Goal: Information Seeking & Learning: Learn about a topic

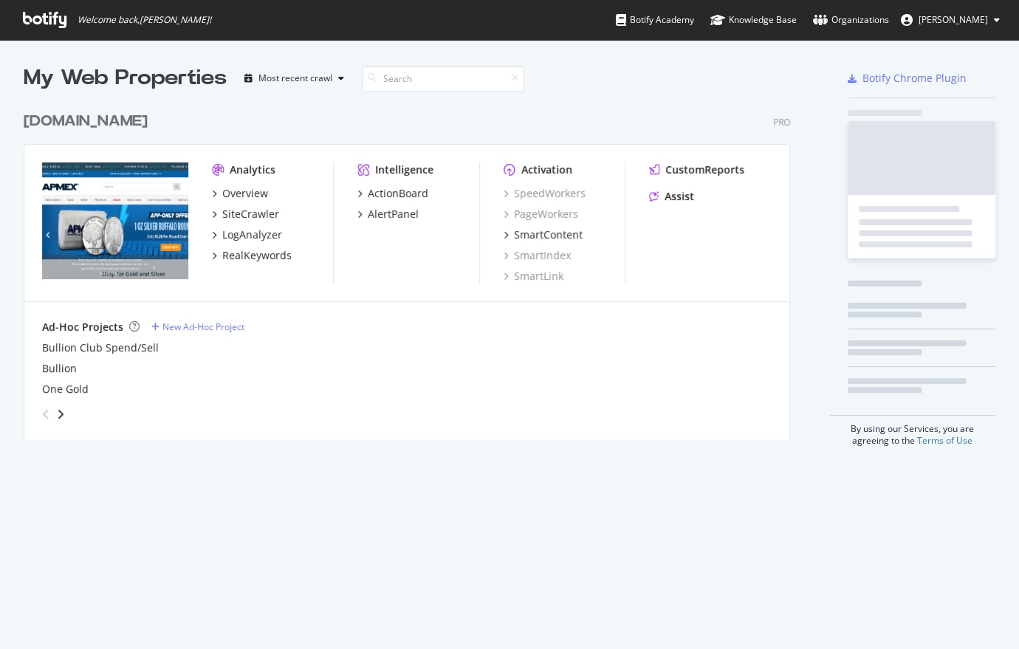
scroll to position [639, 998]
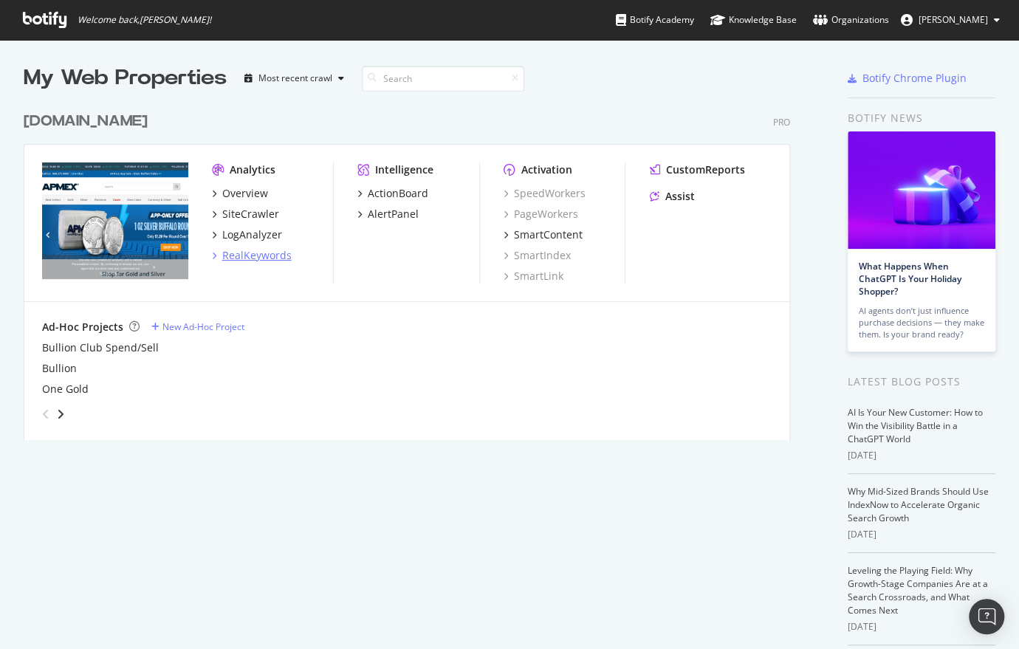
click at [247, 257] on div "RealKeywords" at bounding box center [256, 255] width 69 height 15
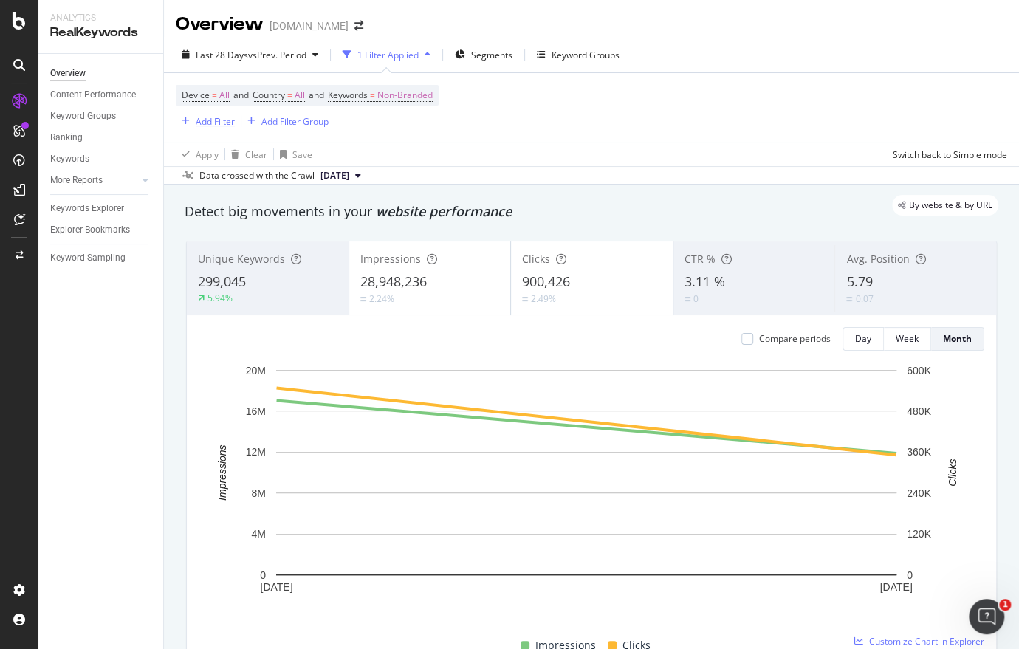
click at [219, 119] on div "Add Filter" at bounding box center [215, 121] width 39 height 13
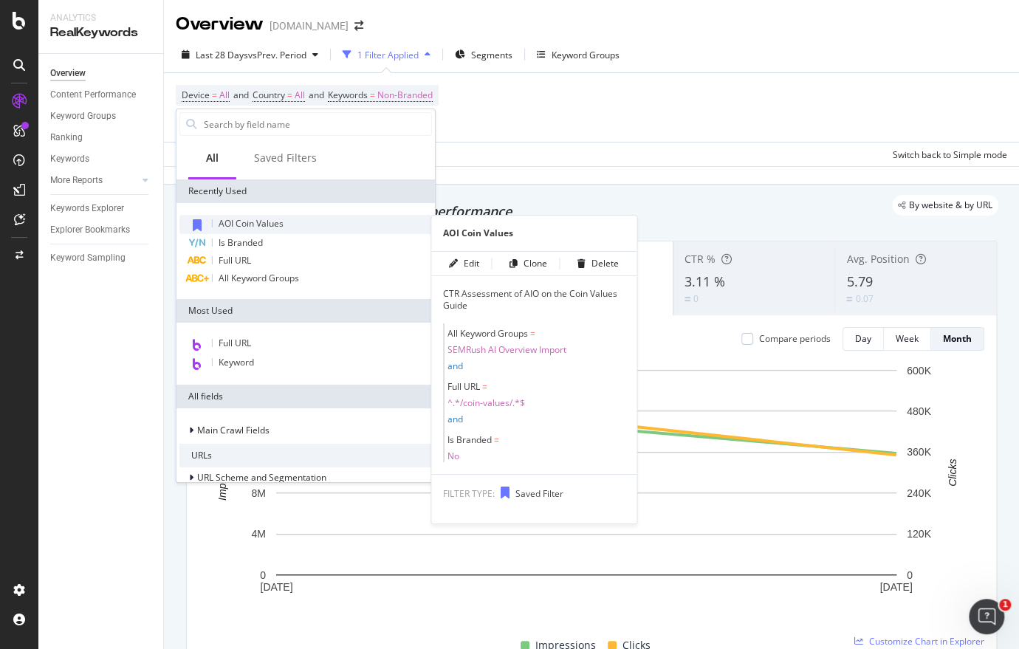
click at [253, 225] on span "AOI Coin Values" at bounding box center [251, 223] width 65 height 13
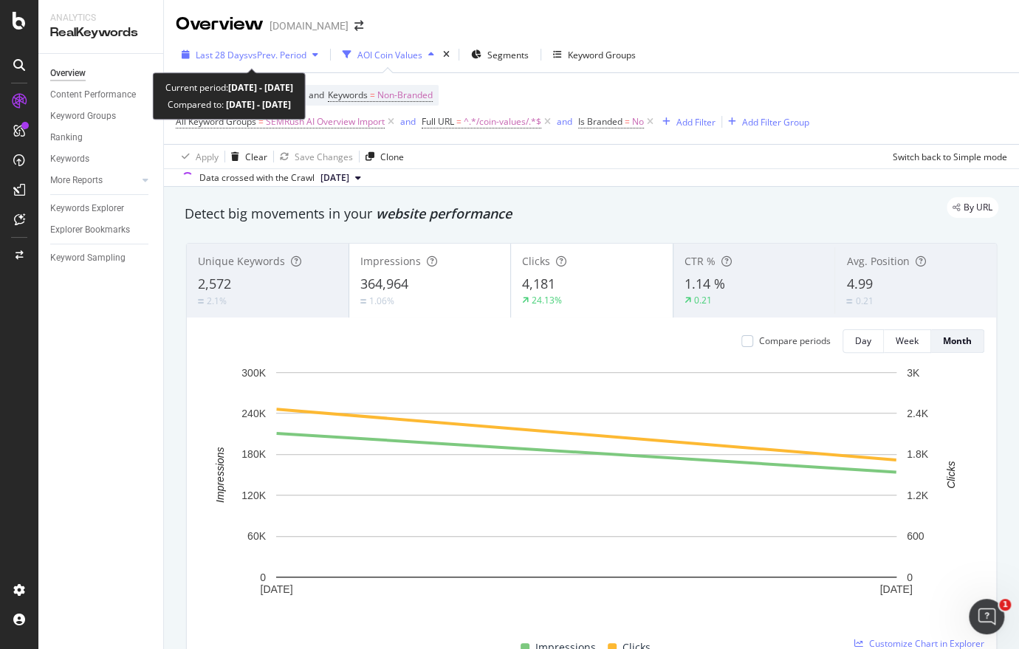
click at [293, 52] on span "vs Prev. Period" at bounding box center [277, 55] width 58 height 13
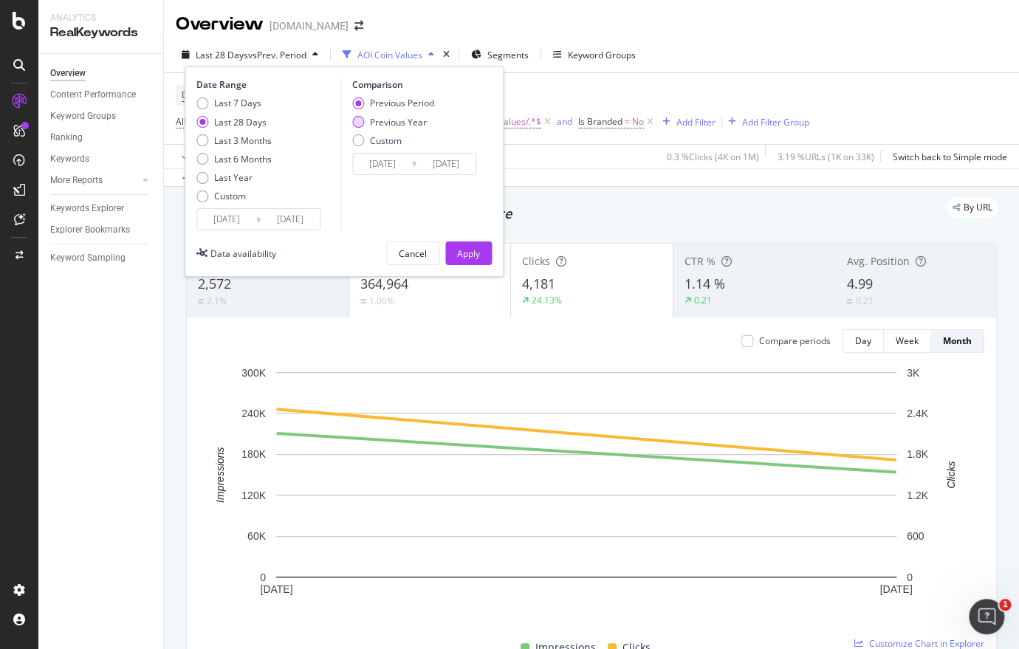
click at [360, 126] on div "Previous Year" at bounding box center [358, 122] width 12 height 12
type input "[DATE]"
click at [473, 257] on div "Apply" at bounding box center [468, 253] width 23 height 13
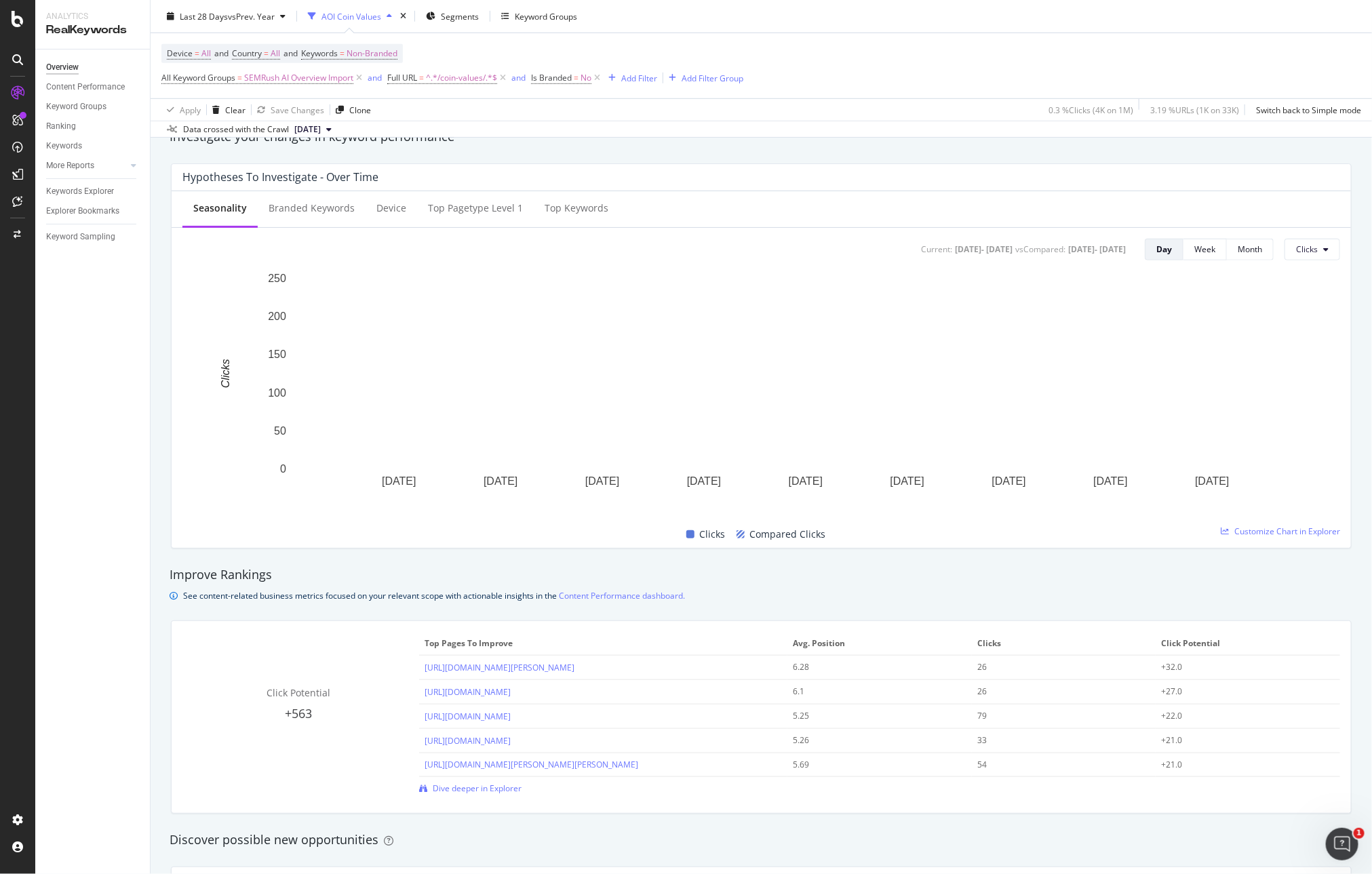
scroll to position [271, 0]
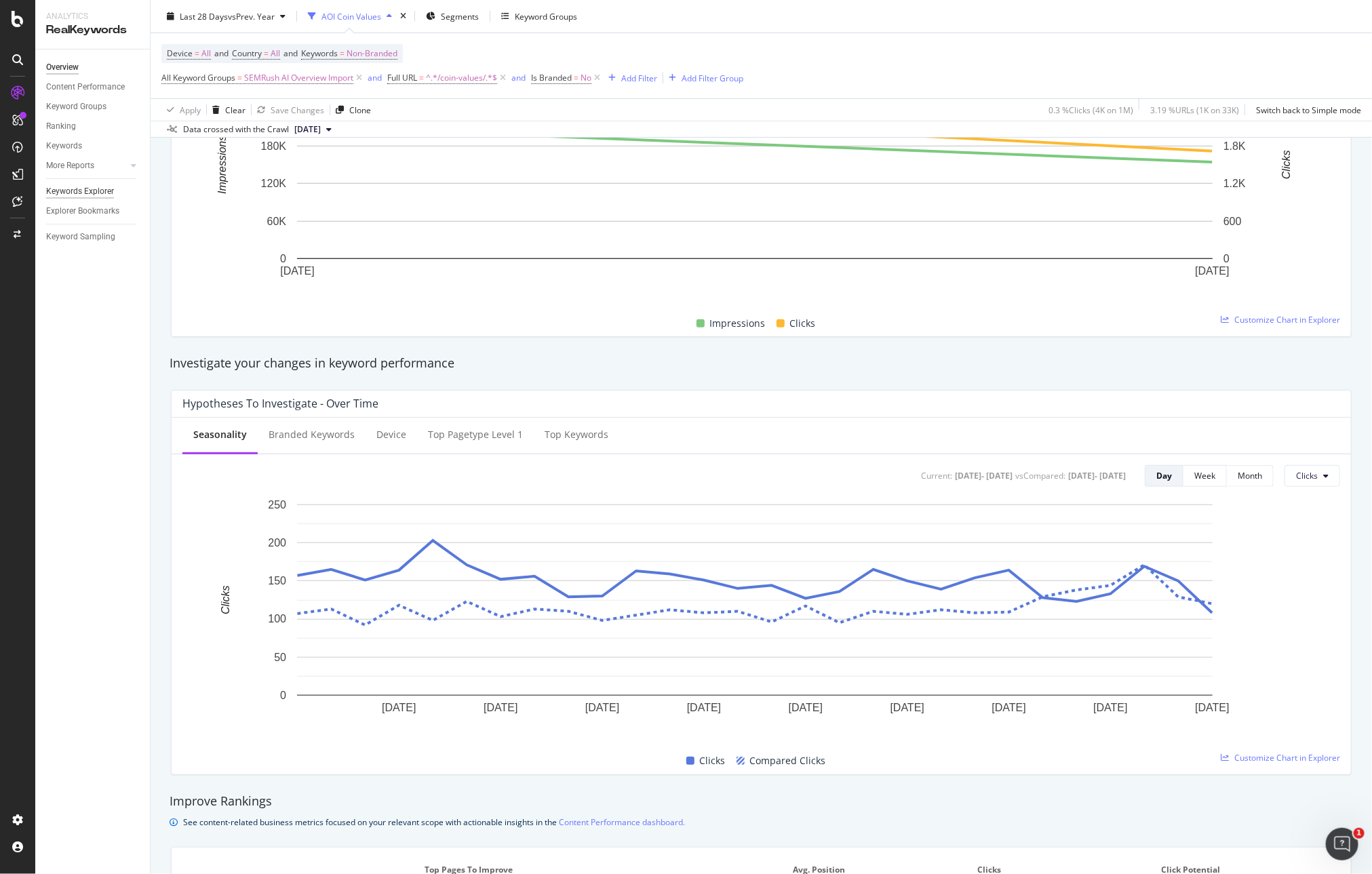
click at [71, 193] on div "Keywords Explorer" at bounding box center [80, 192] width 68 height 15
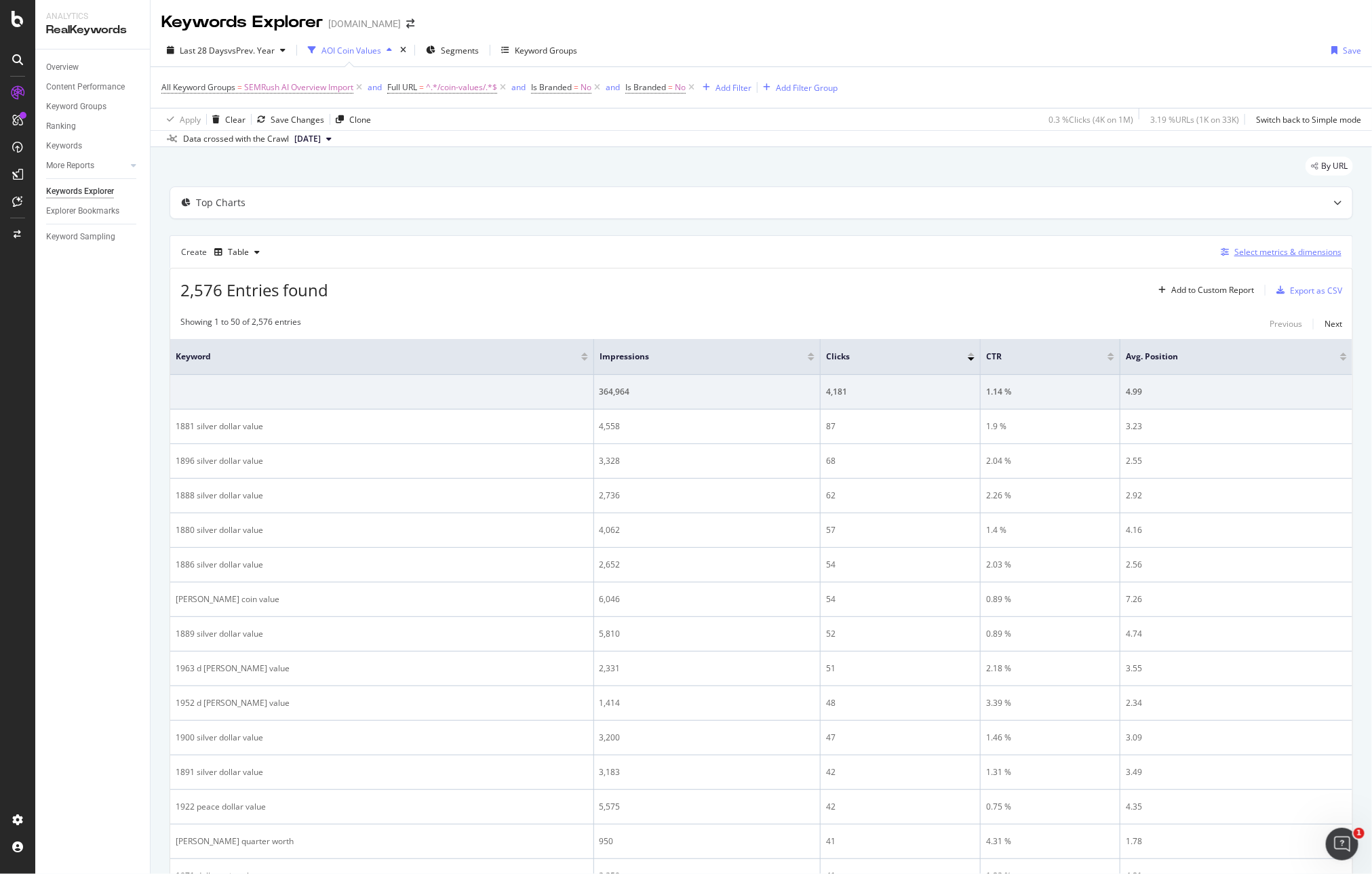
click at [935, 253] on div "Select metrics & dimensions" at bounding box center [1288, 252] width 107 height 12
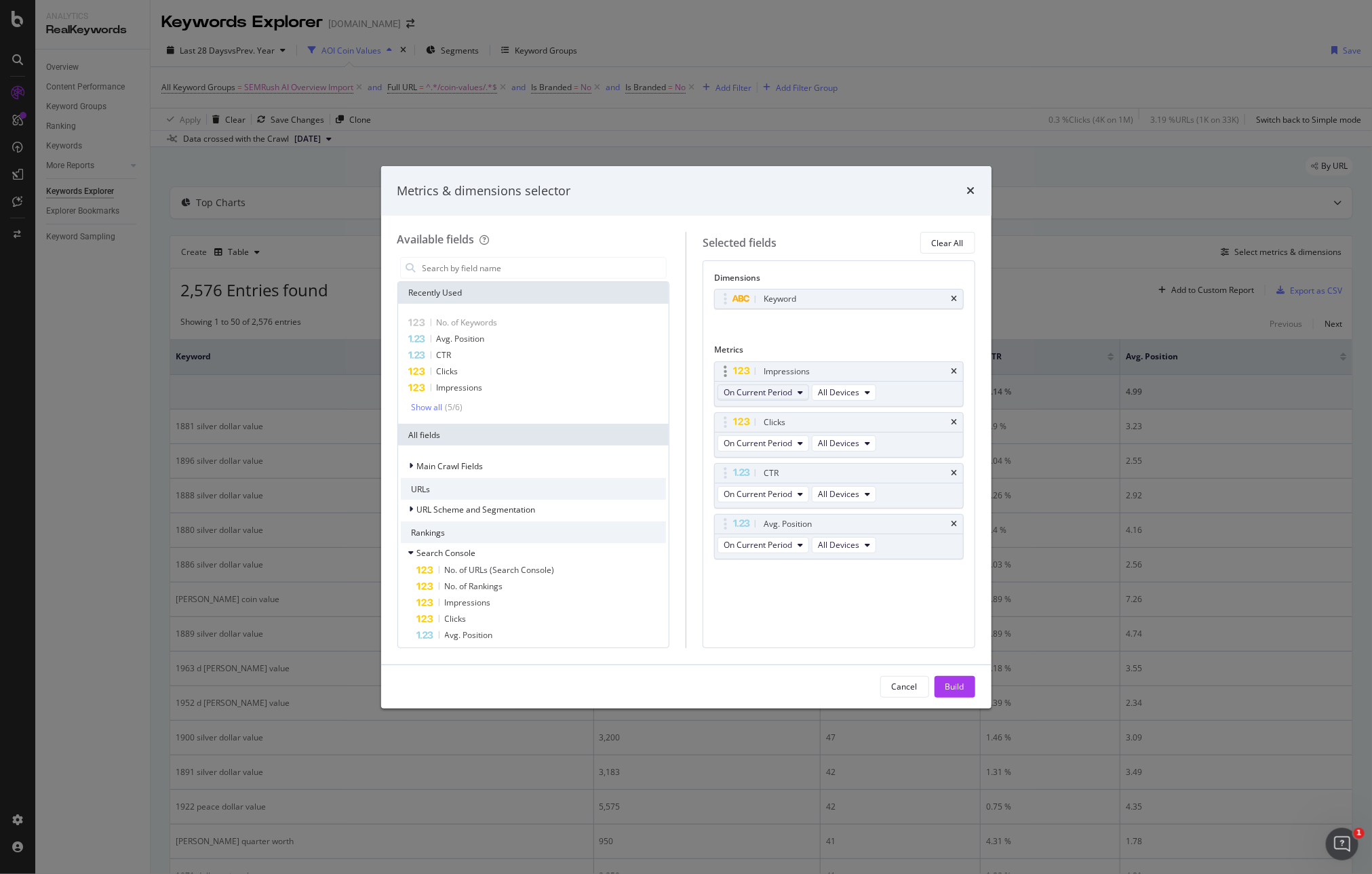
click at [793, 392] on button "On Current Period" at bounding box center [763, 393] width 92 height 17
click at [797, 488] on span "Diff. between Periods - Value" at bounding box center [794, 491] width 131 height 12
click at [770, 437] on button "On Current Period" at bounding box center [763, 443] width 92 height 17
click at [773, 537] on span "Diff. between Periods - Value" at bounding box center [794, 543] width 131 height 12
click at [767, 489] on span "On Current Period" at bounding box center [758, 494] width 69 height 12
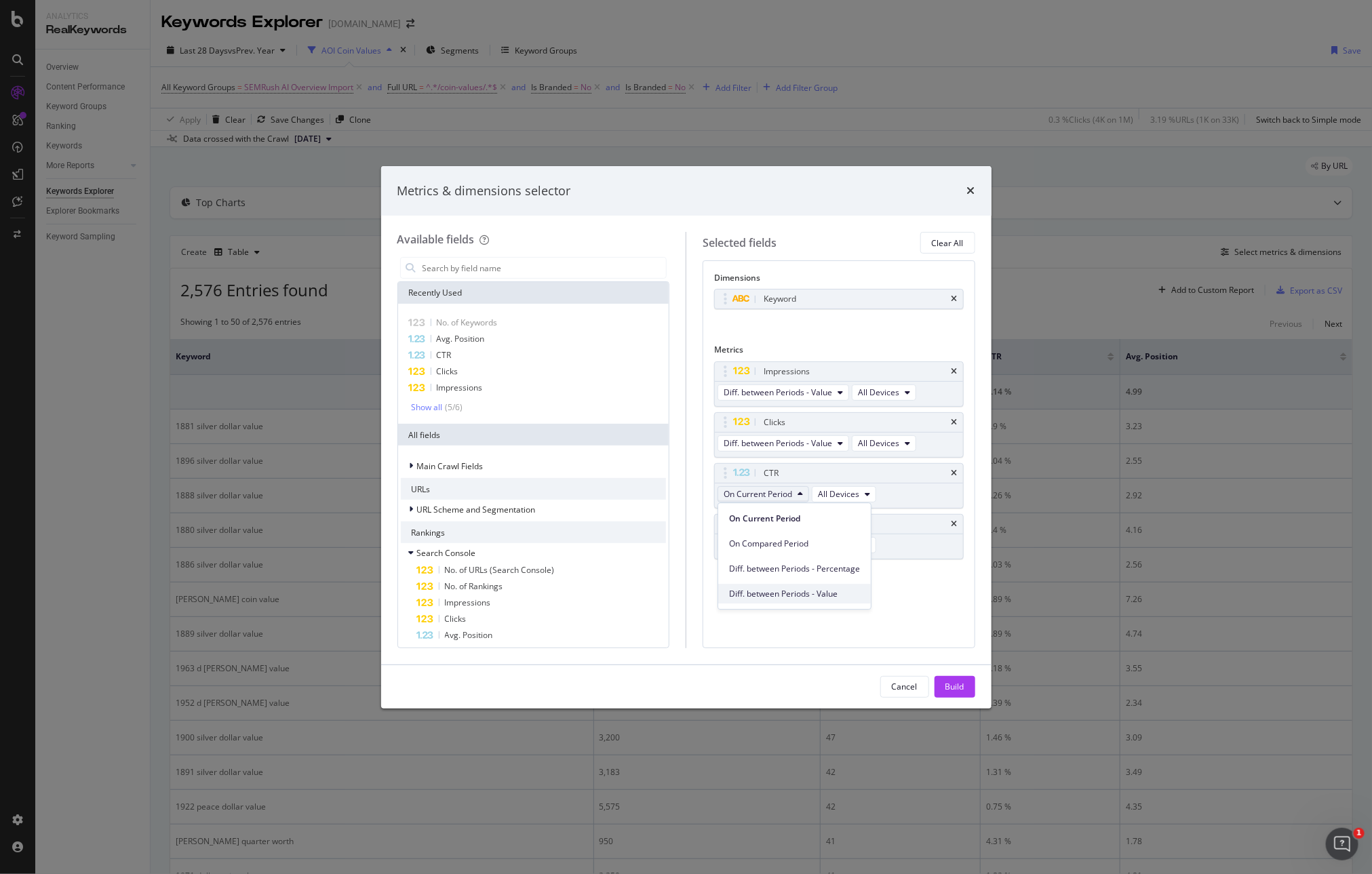
click at [783, 595] on span "Diff. between Periods - Value" at bounding box center [794, 593] width 131 height 12
click at [774, 545] on span "On Current Period" at bounding box center [758, 544] width 69 height 12
click at [785, 595] on span "Diff. between Periods - Value" at bounding box center [794, 644] width 131 height 12
click at [797, 595] on div "Cancel Build" at bounding box center [686, 687] width 578 height 22
click at [935, 595] on div "Build" at bounding box center [954, 686] width 19 height 12
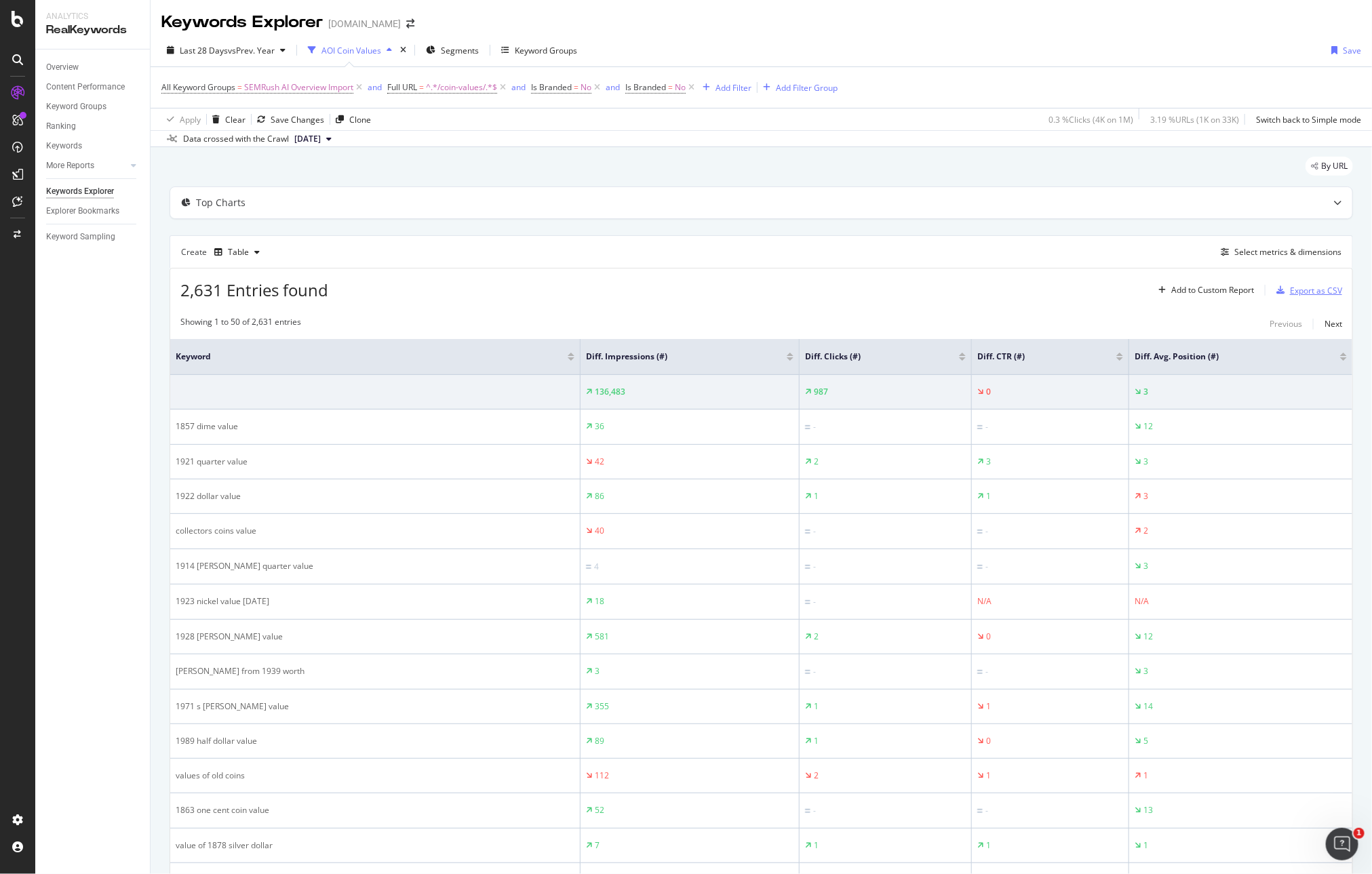
click at [935, 292] on div "Export as CSV" at bounding box center [1315, 290] width 52 height 12
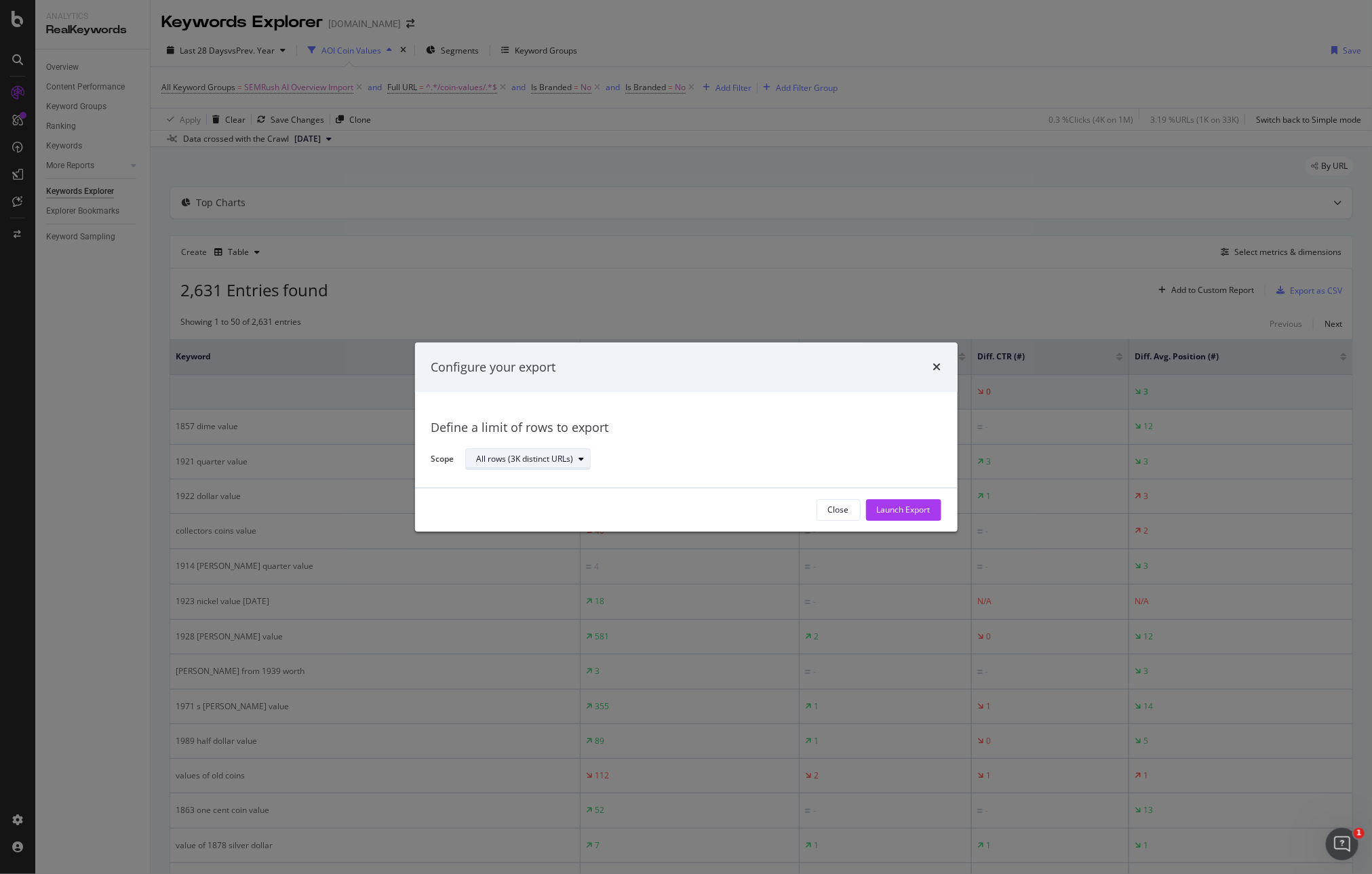
click at [551, 460] on div "All rows (3K distinct URLs)" at bounding box center [525, 459] width 97 height 8
click at [555, 460] on div "All rows (3K distinct URLs)" at bounding box center [525, 459] width 97 height 8
click at [910, 509] on div "Launch Export" at bounding box center [904, 510] width 53 height 12
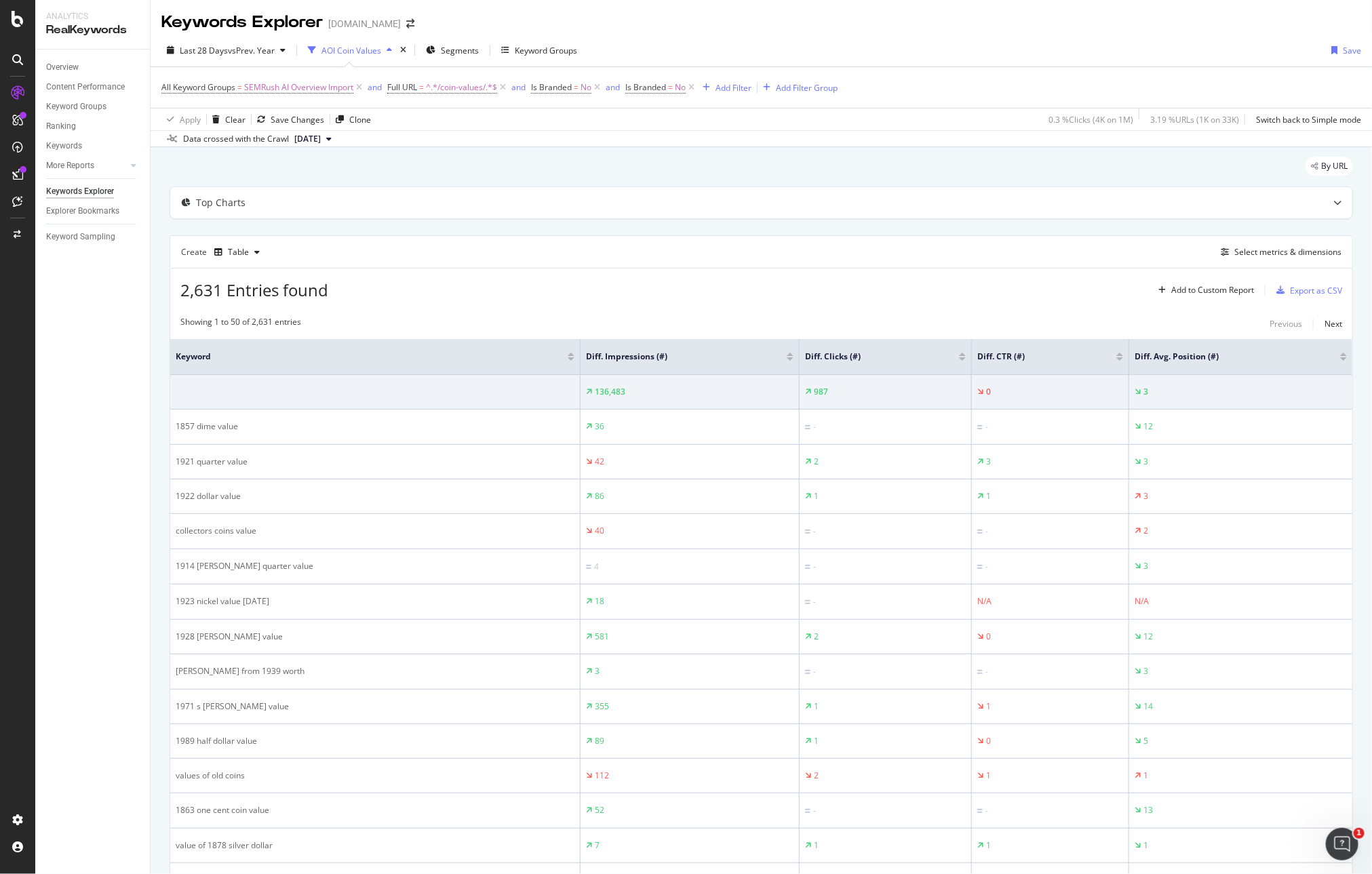
click at [107, 329] on div "Overview Content Performance Keyword Groups Ranking Keywords More Reports Count…" at bounding box center [92, 462] width 115 height 824
click at [73, 233] on div "DataExports" at bounding box center [77, 233] width 53 height 14
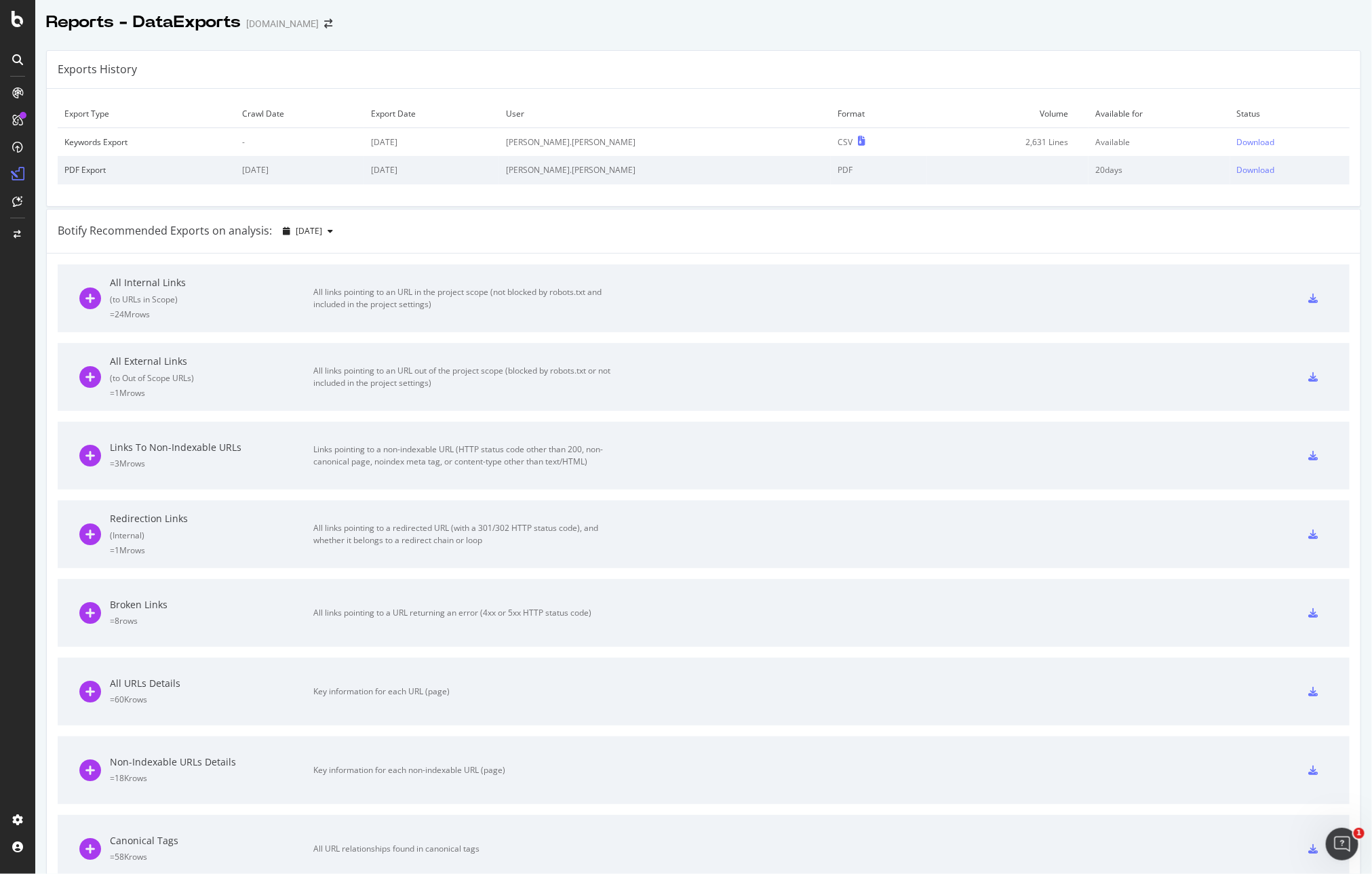
click at [634, 219] on div "Botify Recommended Exports on analysis: [DATE]" at bounding box center [703, 231] width 1313 height 44
click at [935, 139] on div "Download" at bounding box center [1255, 141] width 38 height 12
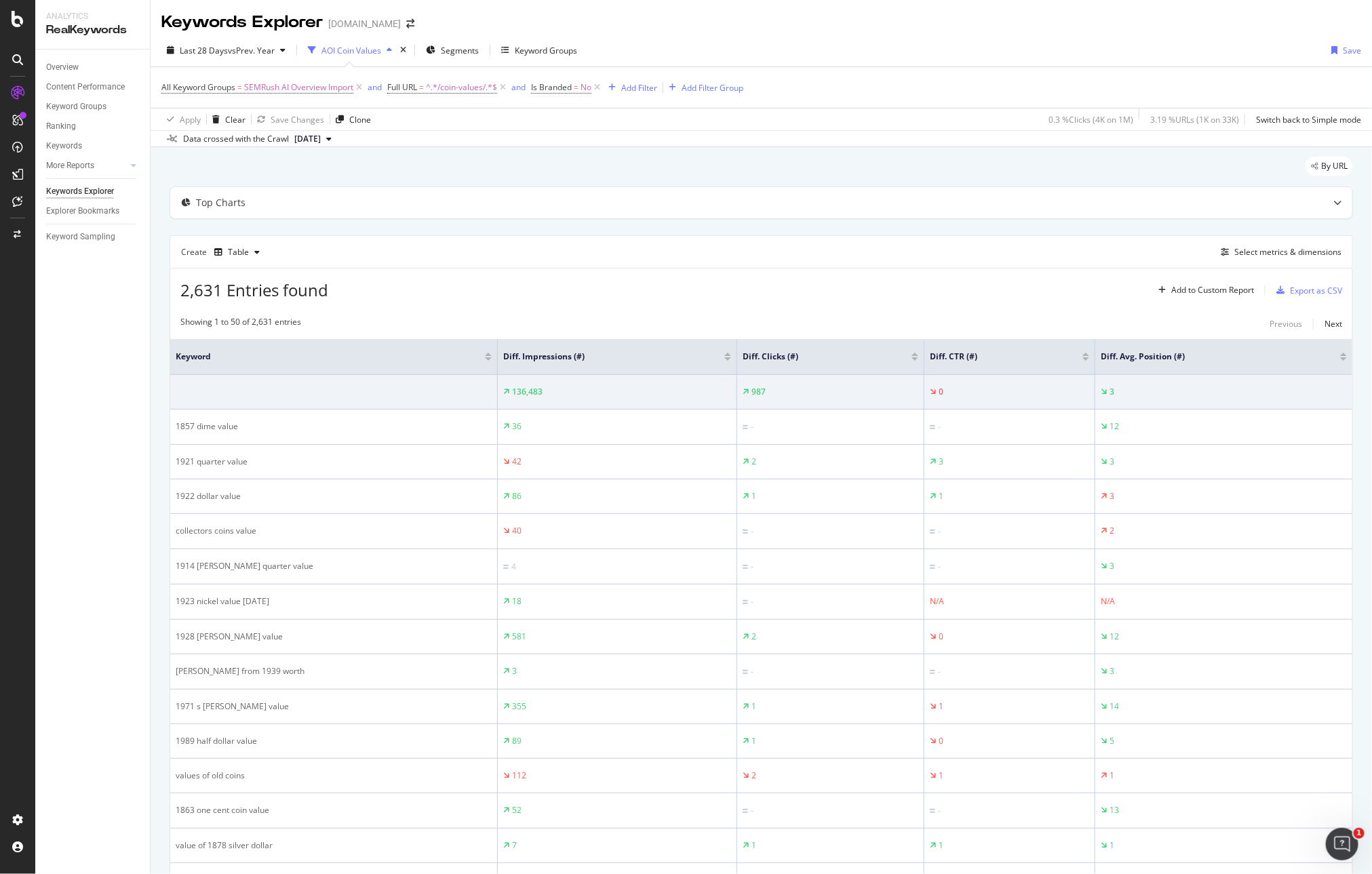
click at [121, 400] on div "Overview Content Performance Keyword Groups Ranking Keywords More Reports Count…" at bounding box center [92, 462] width 115 height 824
click at [935, 249] on div "Select metrics & dimensions" at bounding box center [1288, 252] width 107 height 12
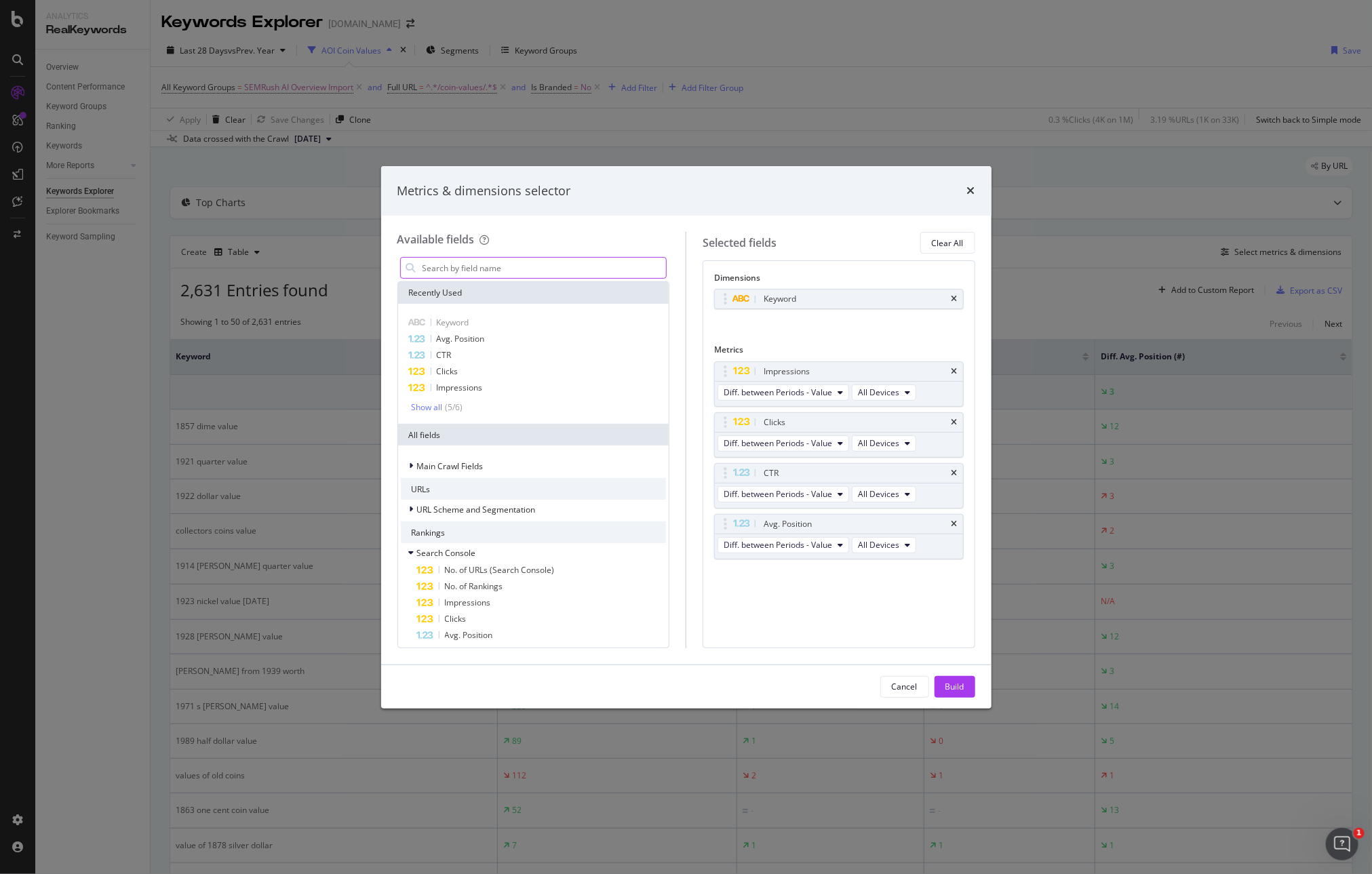
click at [500, 264] on input "modal" at bounding box center [544, 268] width 245 height 20
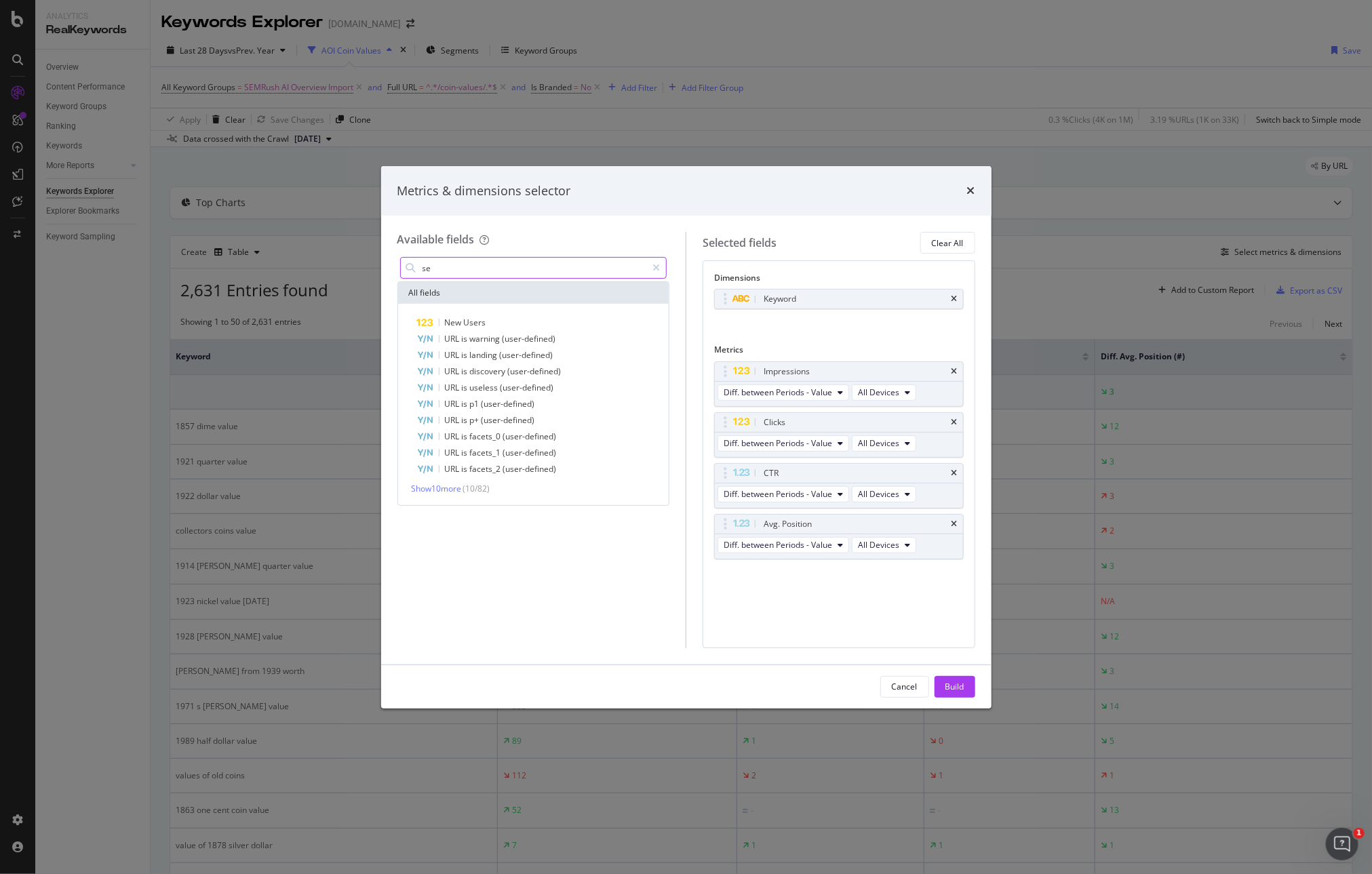
type input "s"
type input "feature"
click at [123, 548] on div "Metrics & dimensions selector Available fields feature All fields CTR on Search…" at bounding box center [686, 437] width 1372 height 874
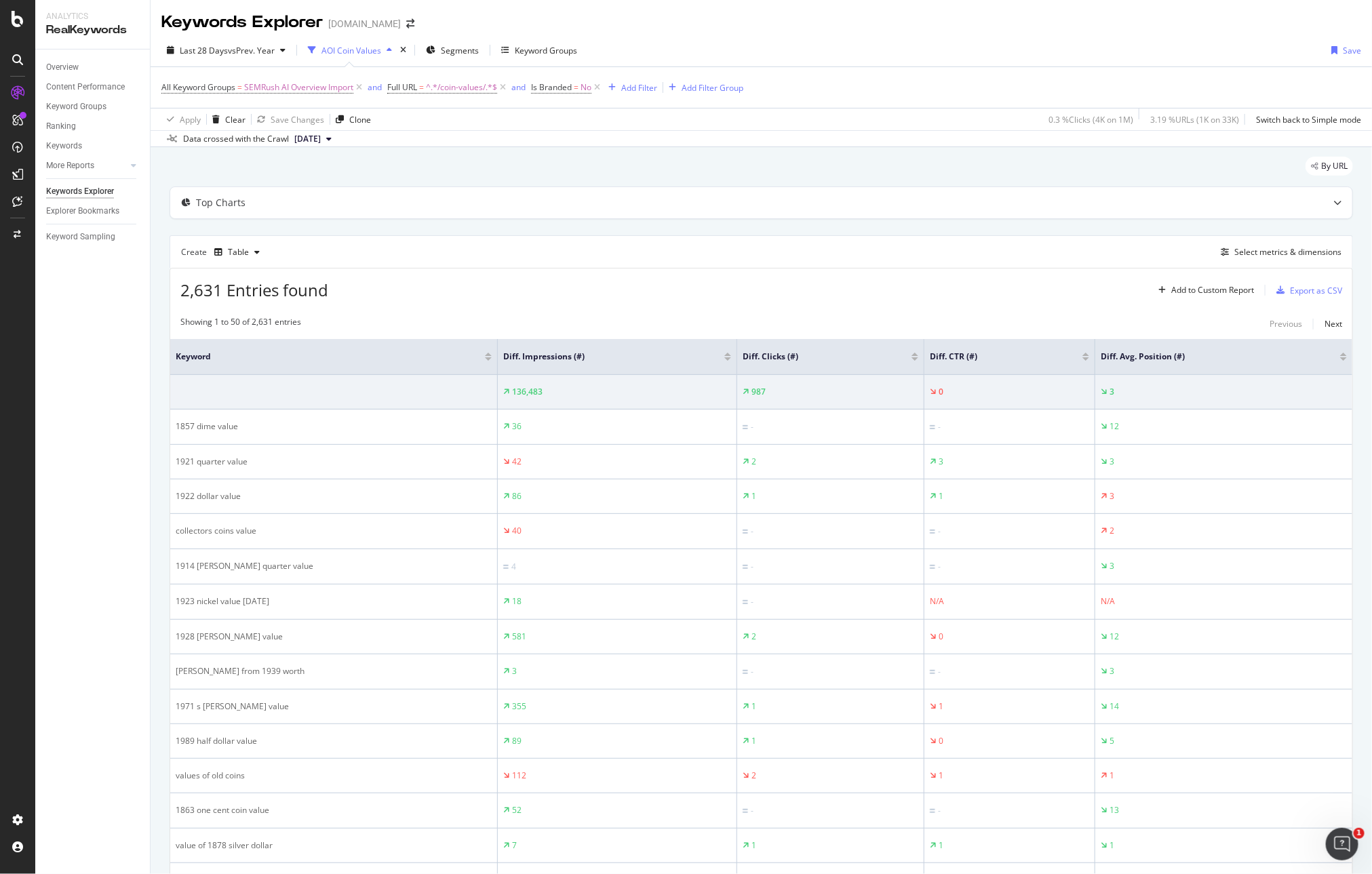
click at [452, 90] on span "^.*/coin-values/.*$" at bounding box center [462, 87] width 72 height 19
drag, startPoint x: 631, startPoint y: 260, endPoint x: 614, endPoint y: 256, distance: 17.5
click at [631, 260] on div "Create Table Select metrics & dimensions" at bounding box center [761, 251] width 1183 height 32
click at [457, 84] on span "^.*/coin-values/.*$" at bounding box center [462, 87] width 72 height 19
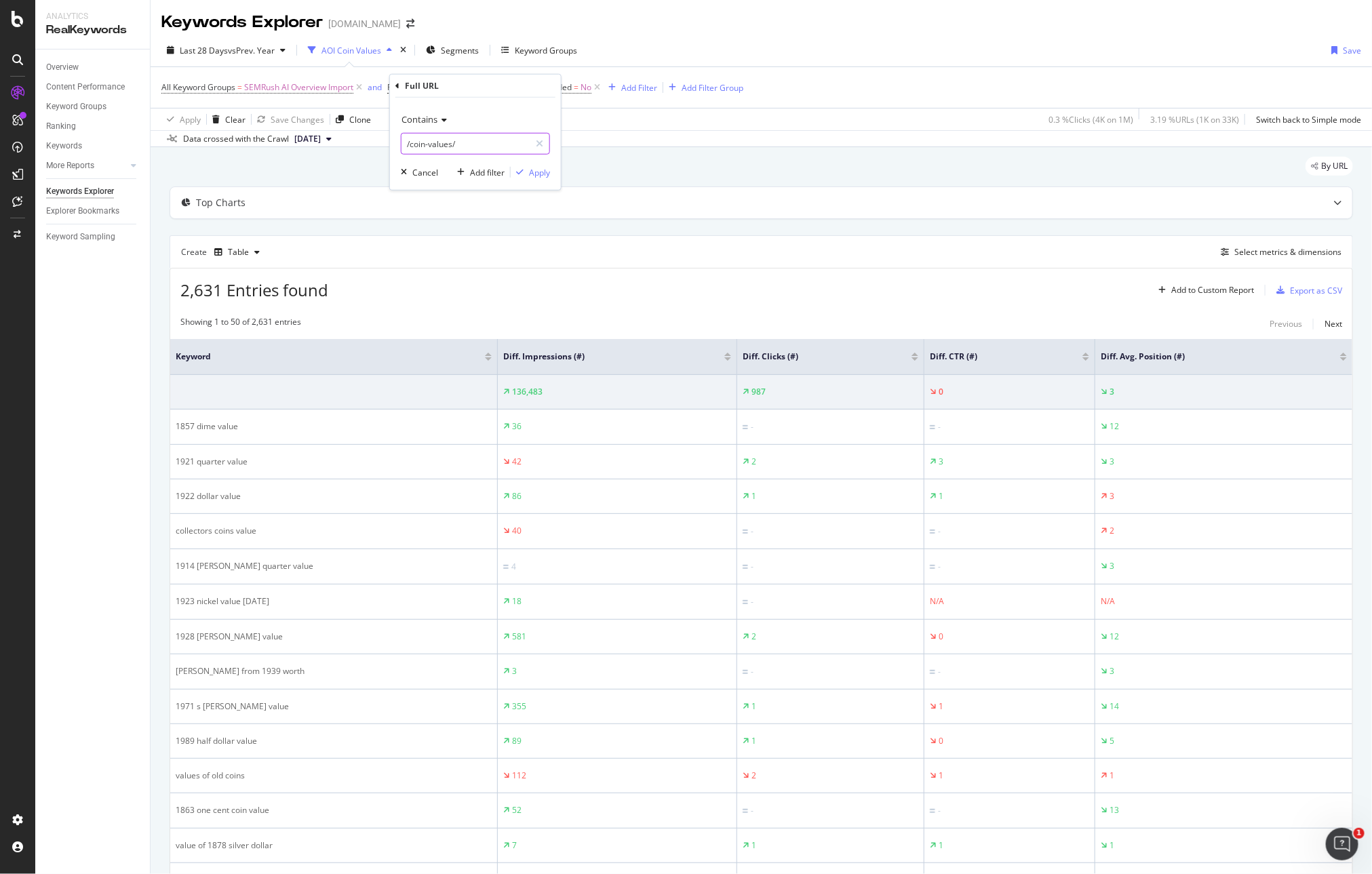
click at [476, 144] on input "/coin-values/" at bounding box center [466, 144] width 129 height 22
click at [472, 144] on input "text" at bounding box center [475, 144] width 148 height 22
click at [466, 140] on input "text" at bounding box center [475, 144] width 148 height 22
paste input "[URL][DOMAIN_NAME]"
type input "/learning-guide/history/"
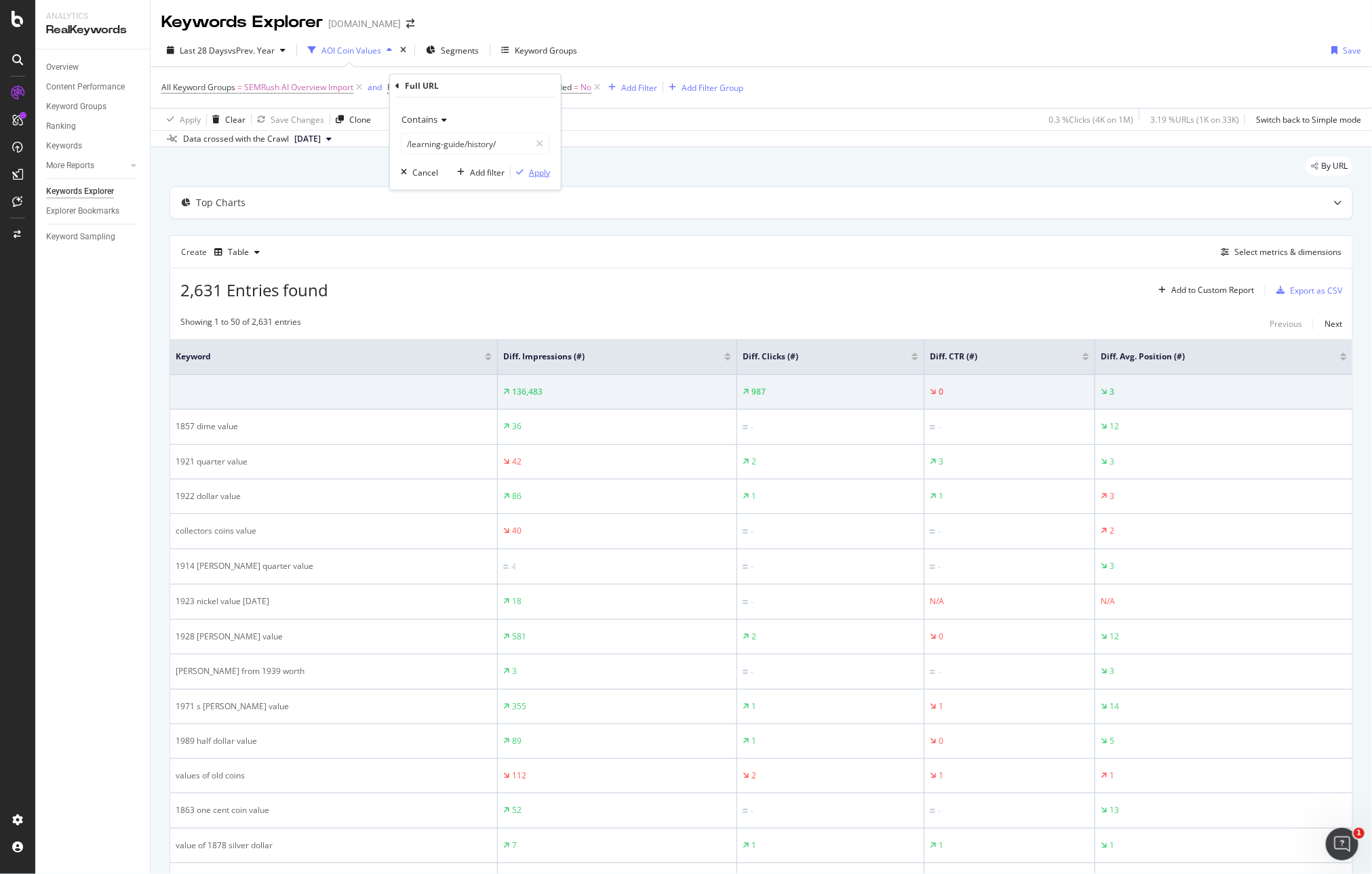
click at [545, 168] on div "Apply" at bounding box center [539, 172] width 21 height 12
click at [429, 255] on div "Create Table Select metrics & dimensions" at bounding box center [761, 251] width 1183 height 32
click at [935, 287] on div "Export as CSV" at bounding box center [1315, 290] width 52 height 12
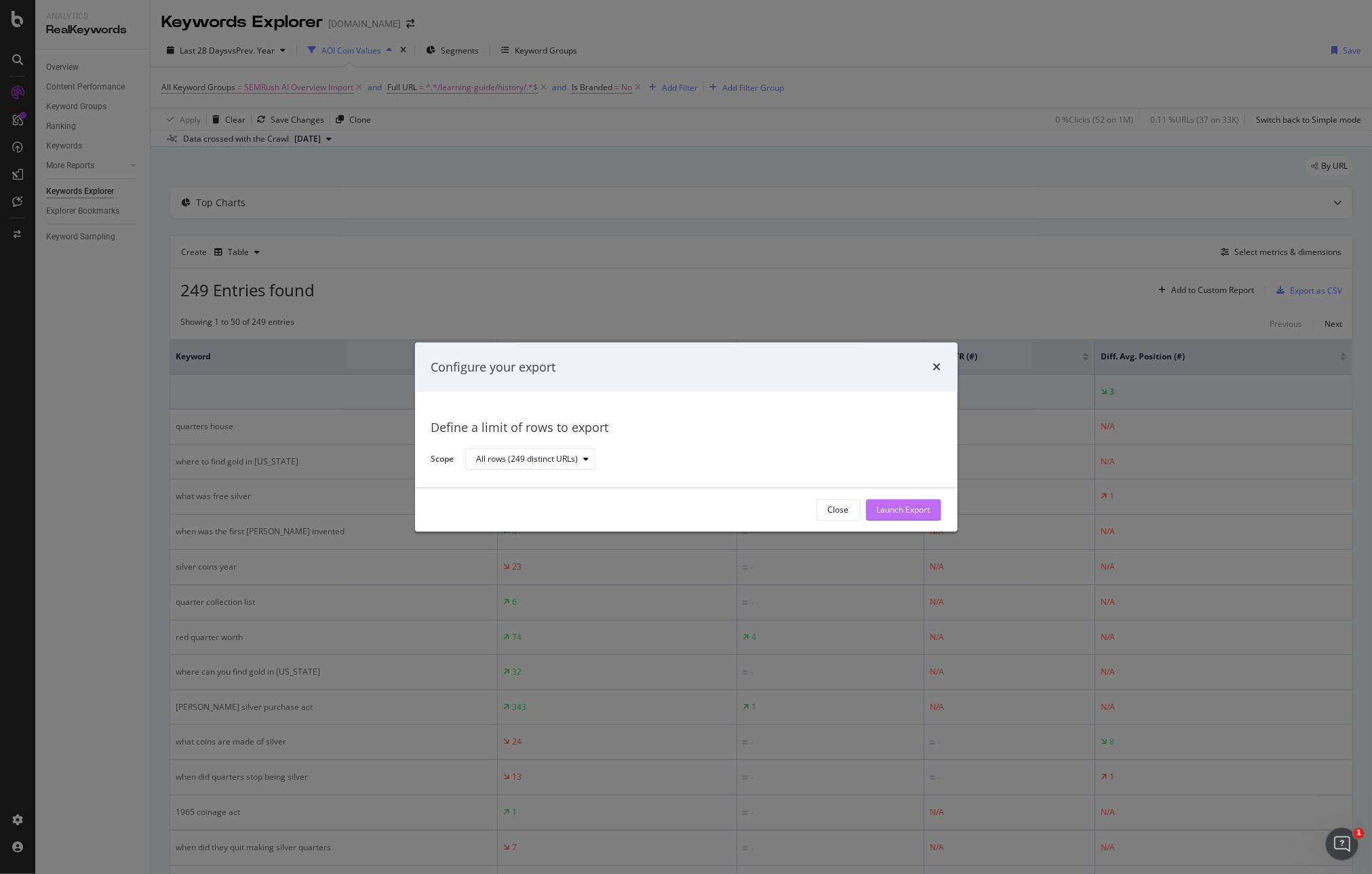
click at [907, 510] on div "Launch Export" at bounding box center [904, 510] width 53 height 12
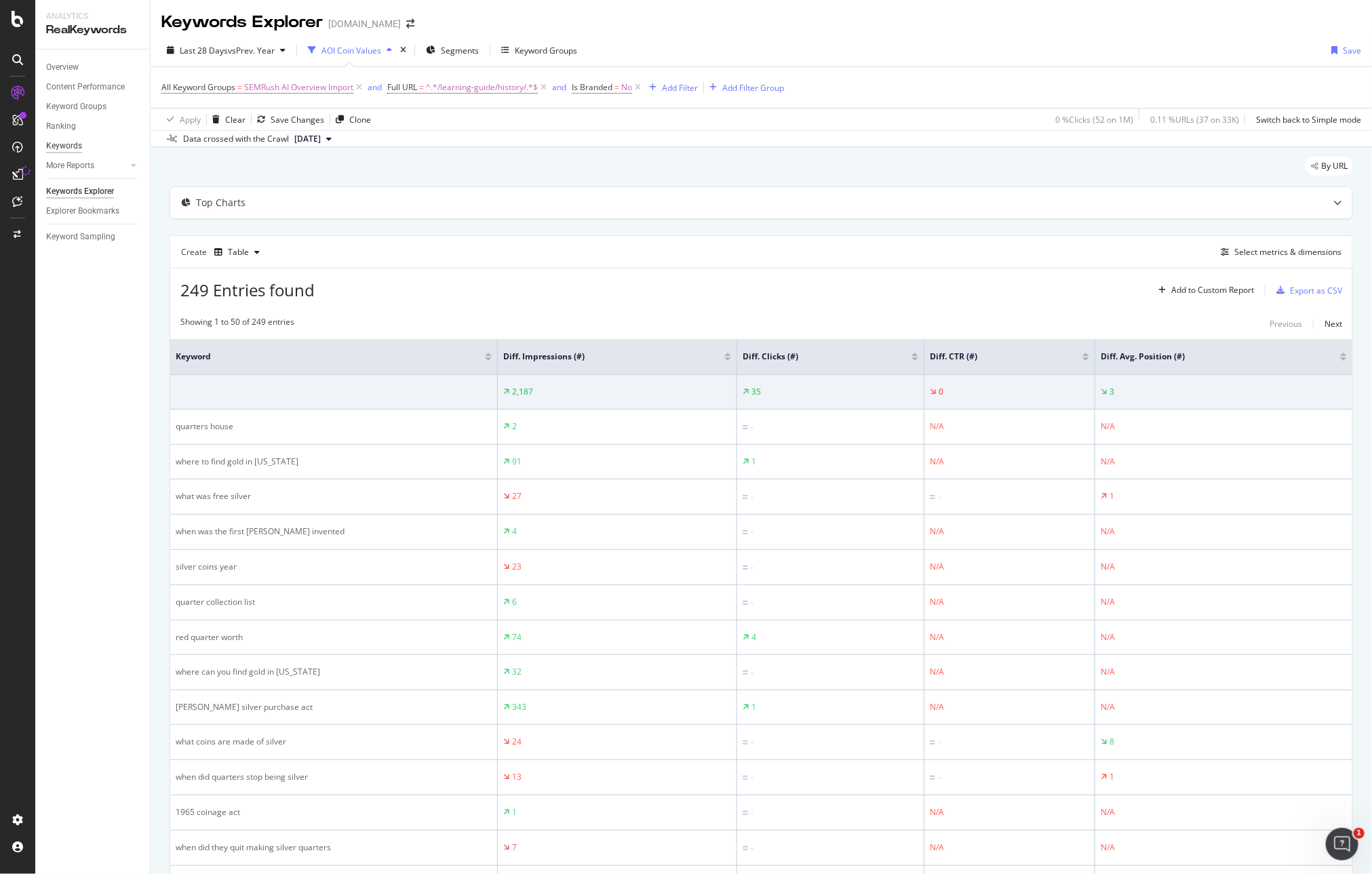
click at [67, 150] on div "Keywords" at bounding box center [63, 146] width 36 height 15
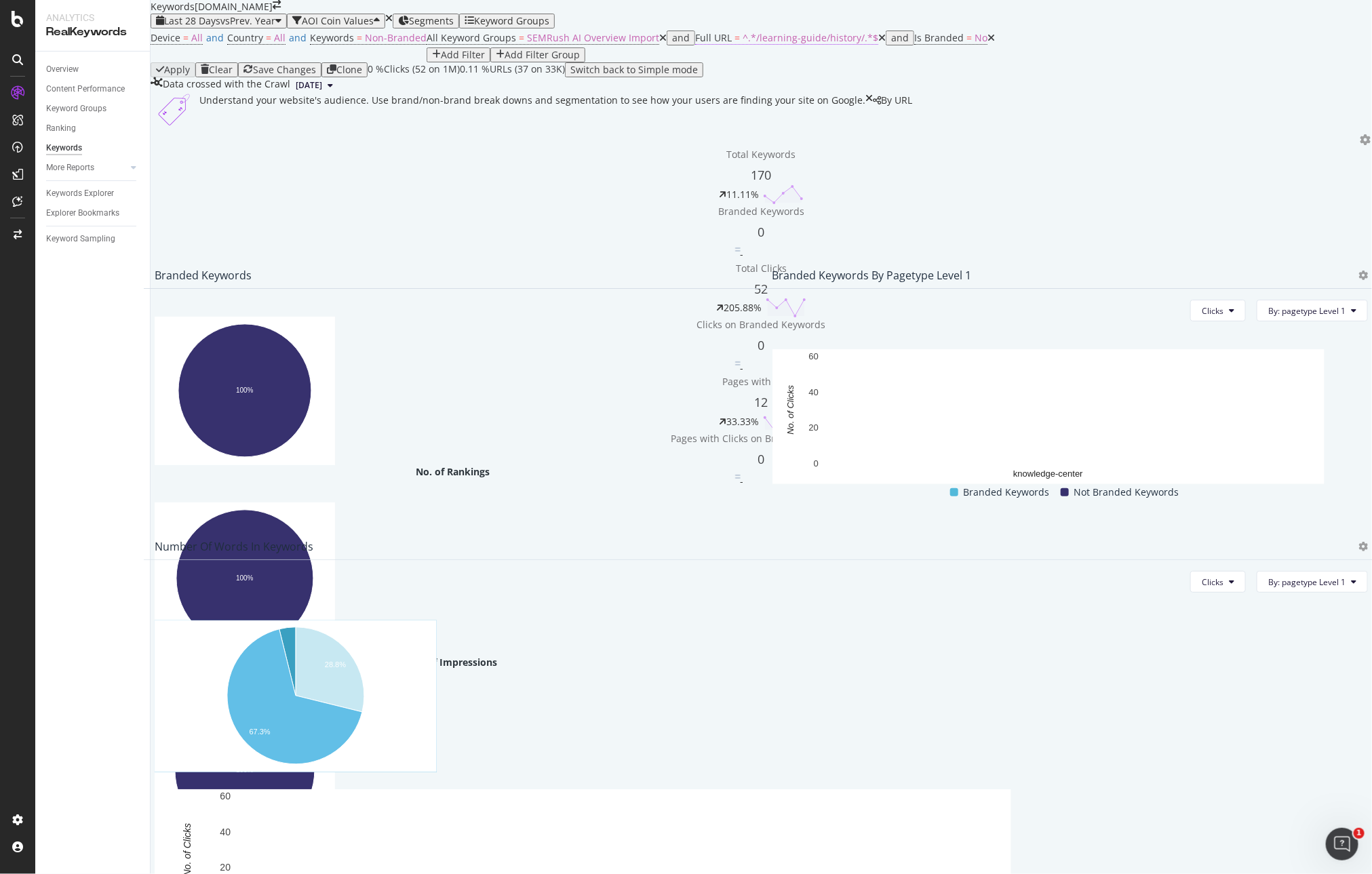
click at [743, 44] on span "^.*/learning-guide/history/.*$" at bounding box center [811, 38] width 136 height 13
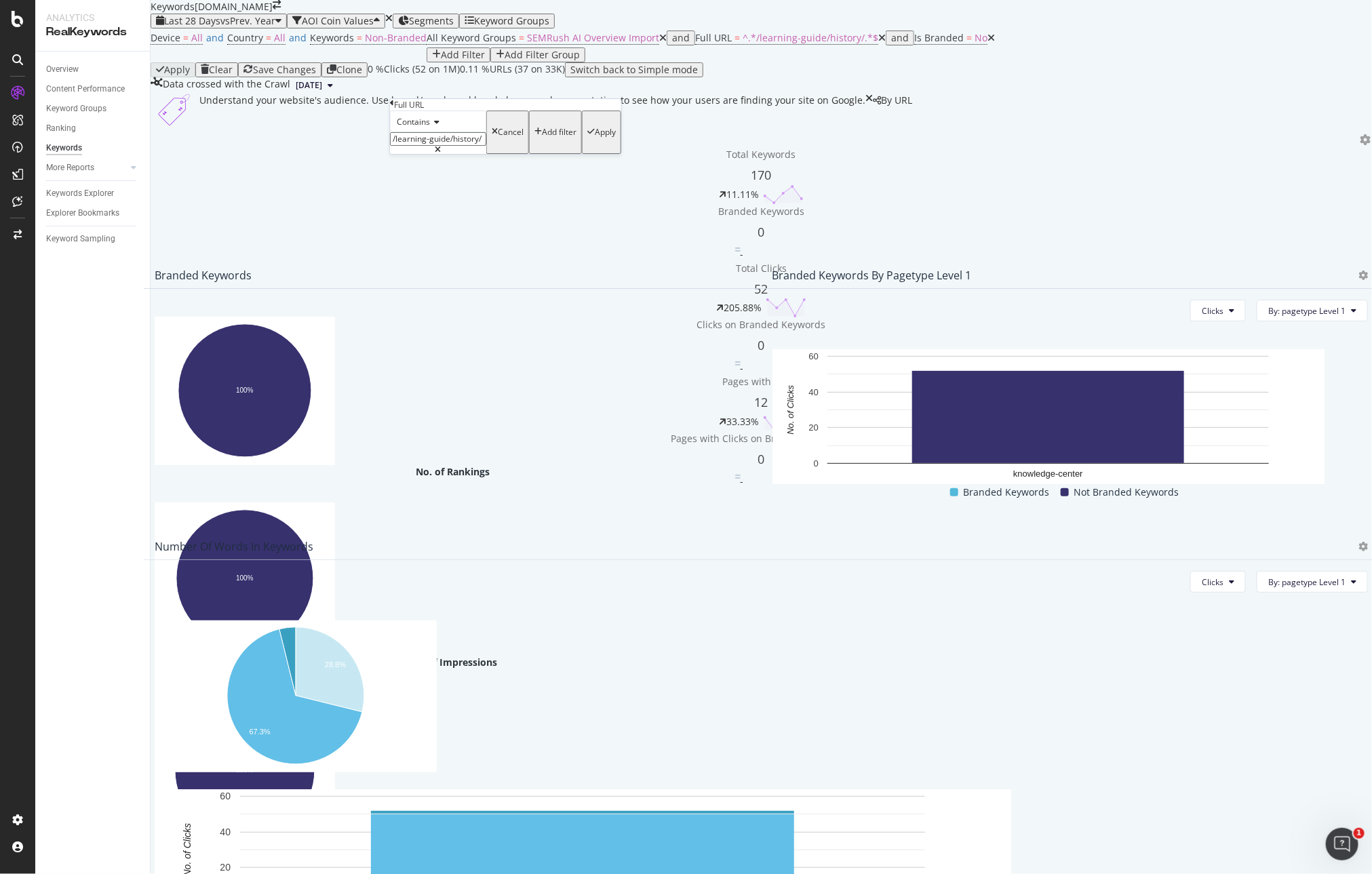
click at [462, 146] on input "/learning-guide/history/" at bounding box center [438, 139] width 96 height 14
paste input "https://learn.apmex.com/learning-guide/coin-collecting"
click at [408, 146] on input "https://learn.apmex.com/learning-guide/coin-collecting/" at bounding box center [438, 139] width 96 height 14
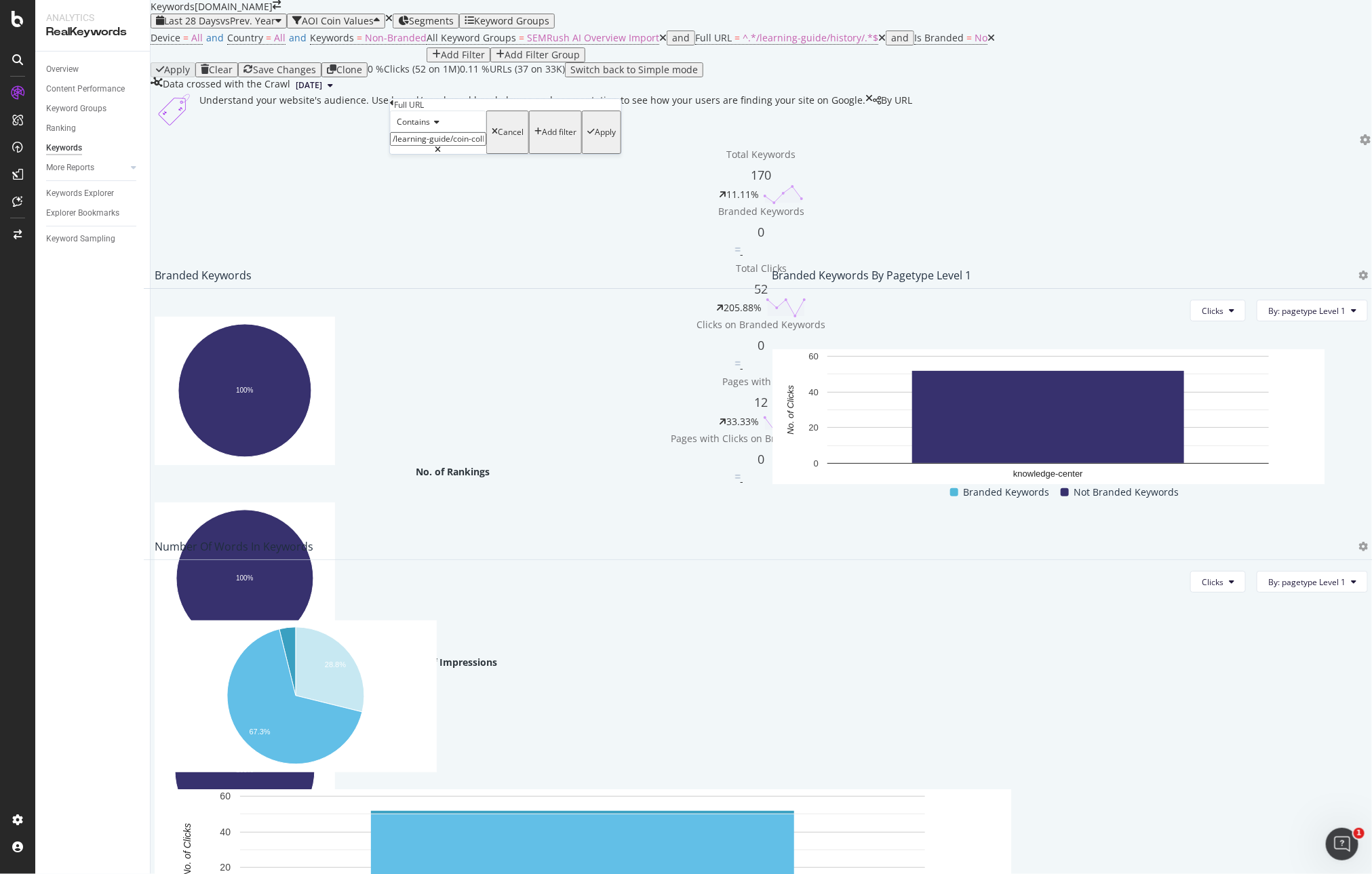
type input "/learning-guide/coin-collecting/"
click at [595, 137] on div "Apply" at bounding box center [605, 132] width 21 height 9
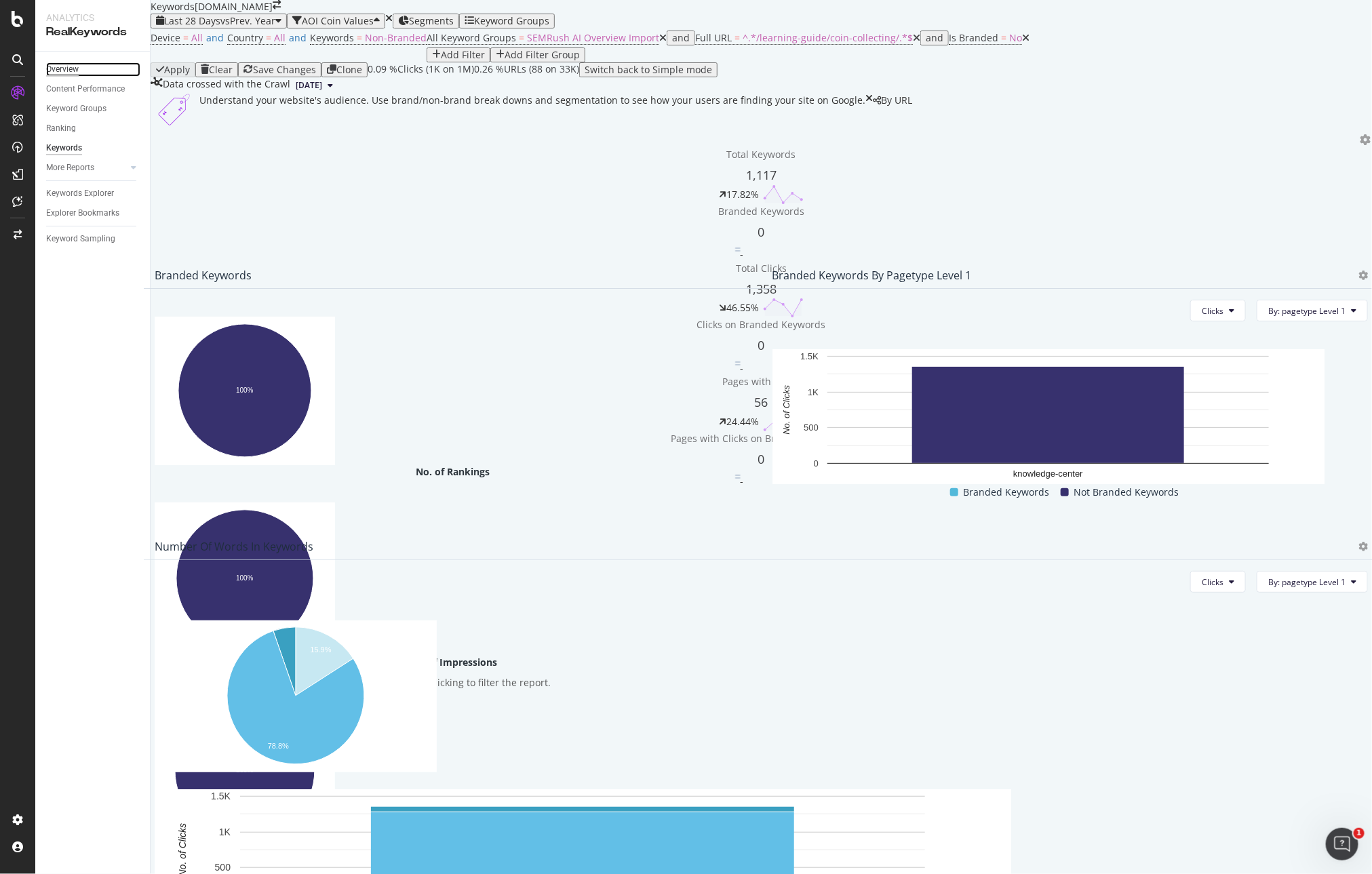
click at [56, 72] on div "Overview" at bounding box center [62, 70] width 32 height 15
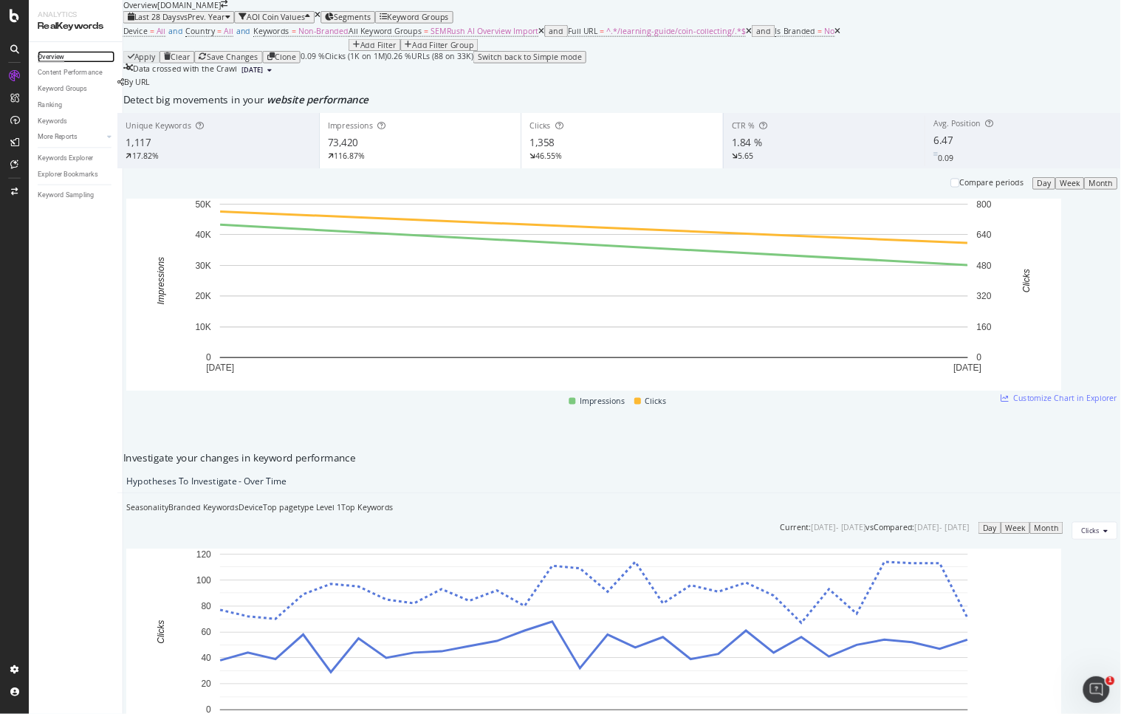
scroll to position [1314, 0]
click at [131, 388] on div "Overview Content Performance Keyword Groups Ranking Keywords More Reports Count…" at bounding box center [100, 504] width 125 height 896
click at [80, 217] on div "Keywords Explorer" at bounding box center [87, 211] width 74 height 16
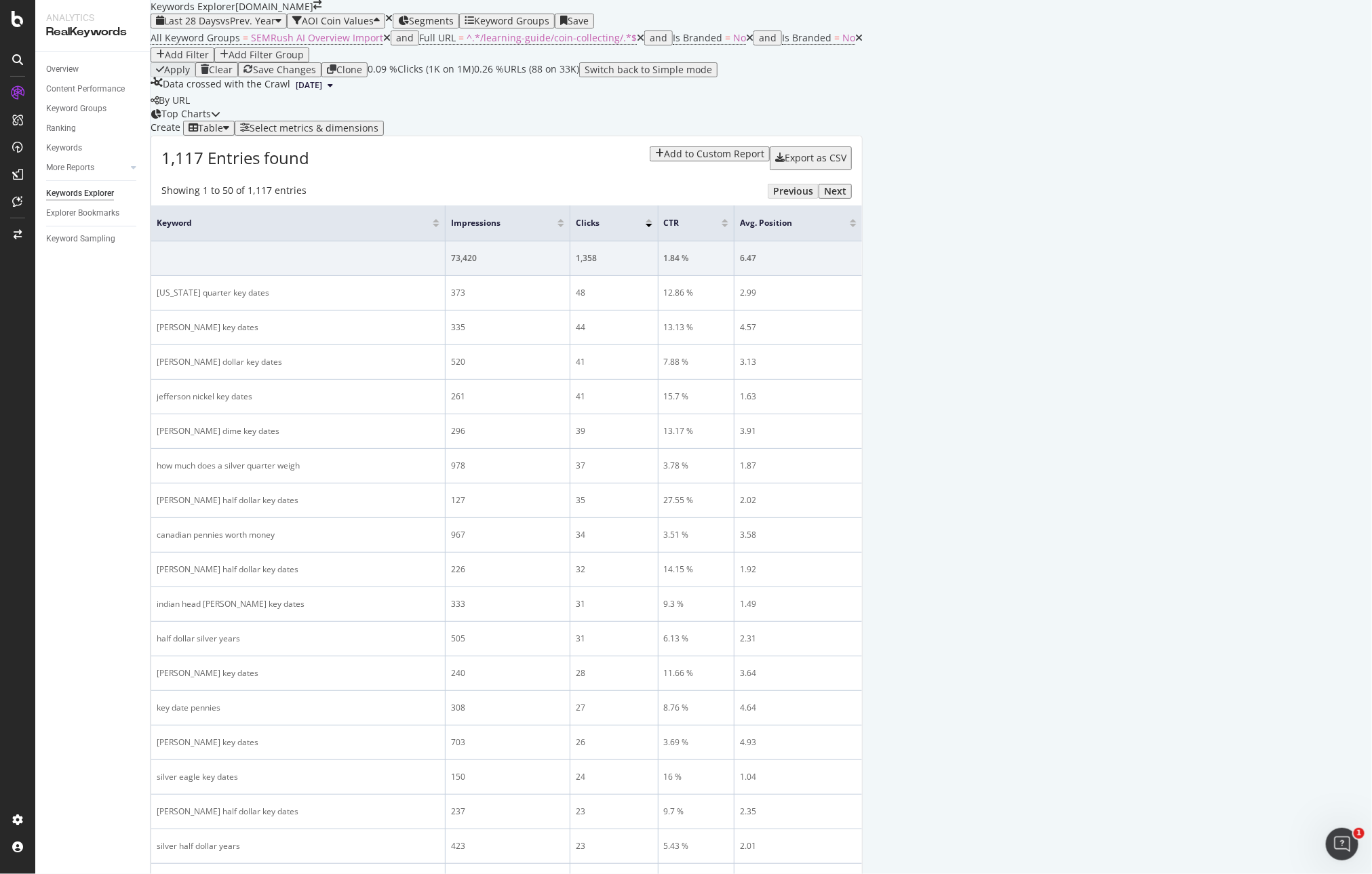
click at [846, 163] on div "Export as CSV" at bounding box center [815, 158] width 62 height 11
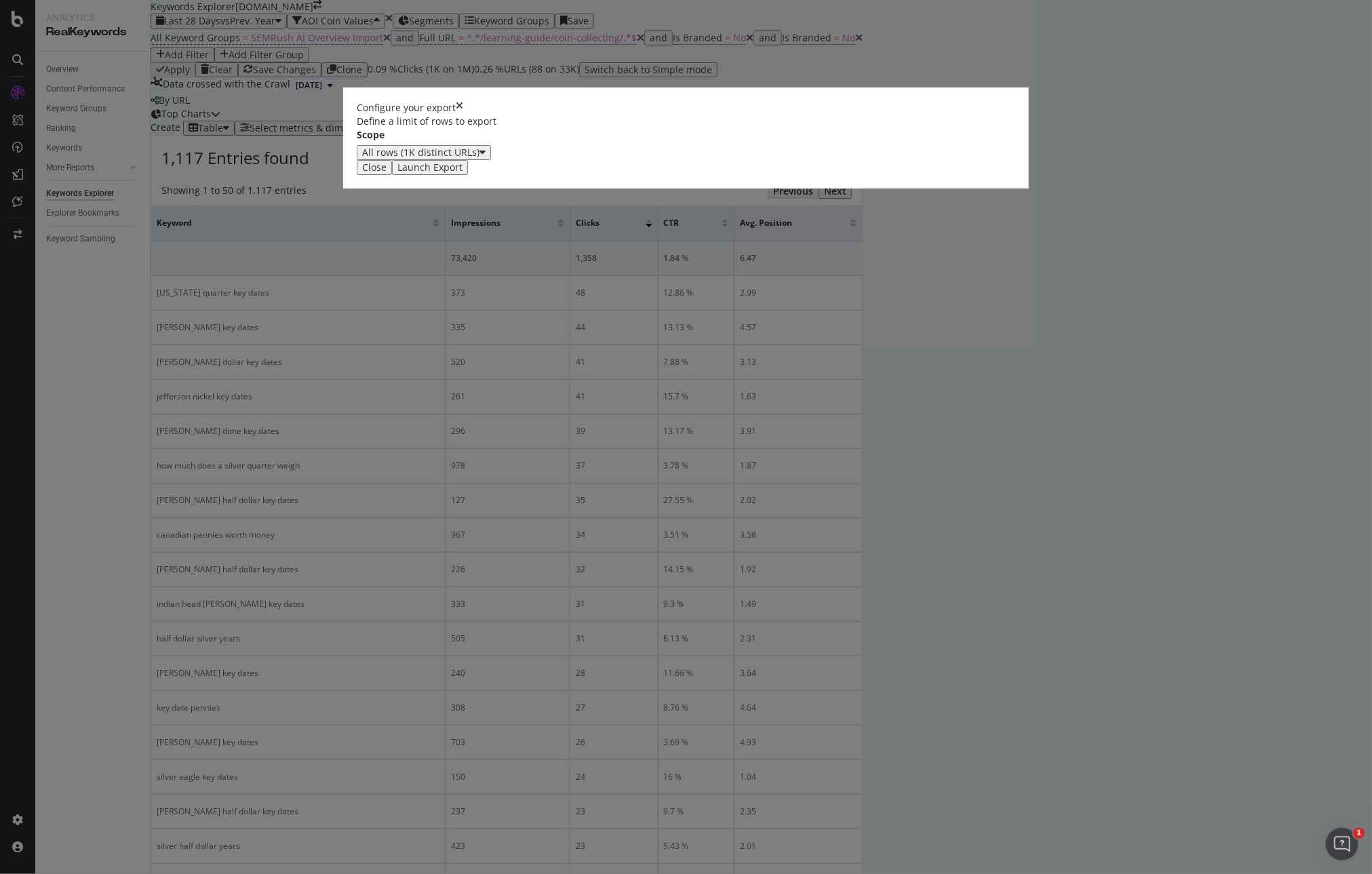
click at [463, 173] on div "Launch Export" at bounding box center [430, 167] width 65 height 11
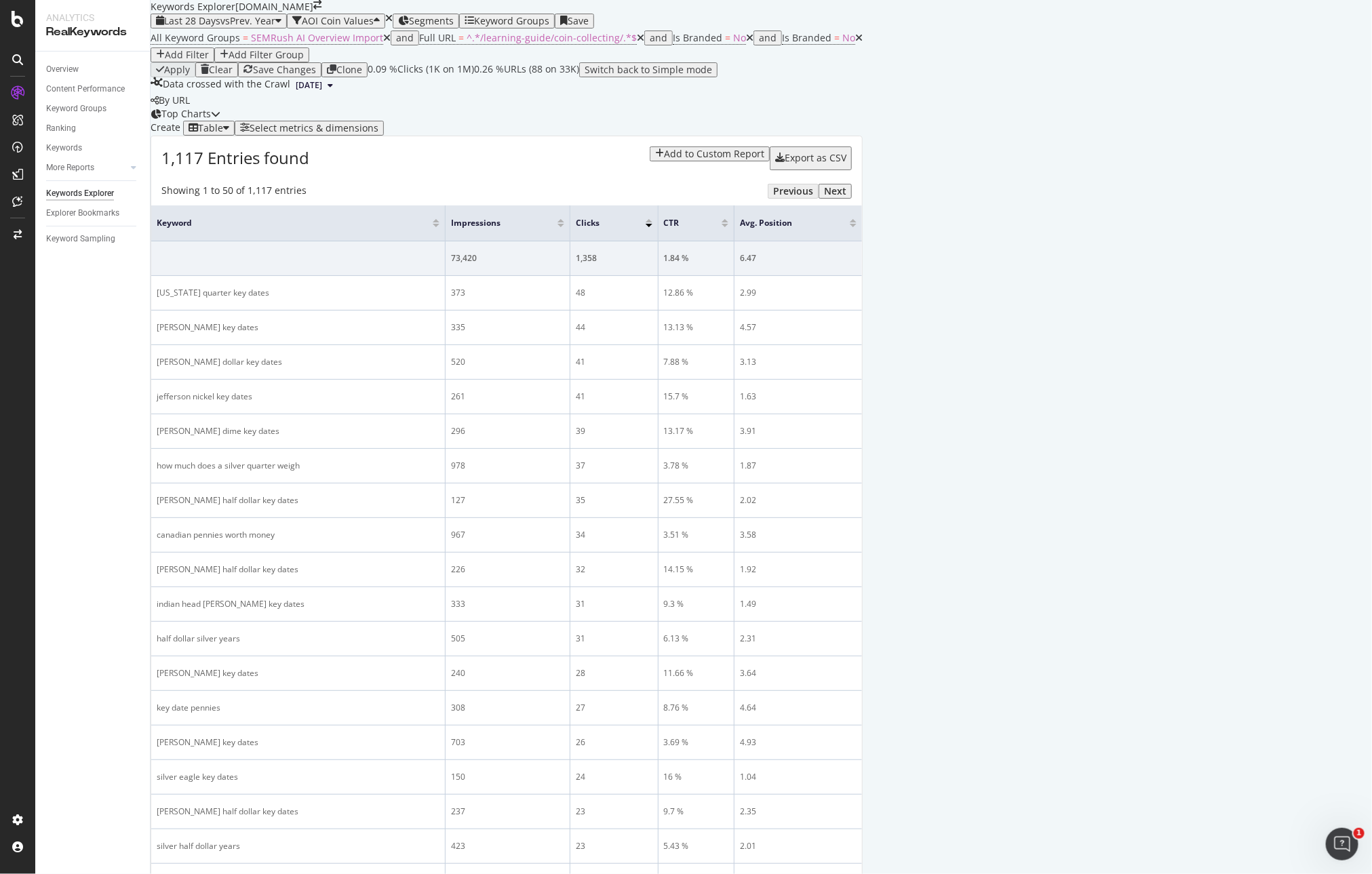
drag, startPoint x: 109, startPoint y: 527, endPoint x: 101, endPoint y: 496, distance: 32.0
click at [109, 527] on div "Overview Content Performance Keyword Groups Ranking Keywords More Reports Count…" at bounding box center [92, 463] width 115 height 823
drag, startPoint x: 28, startPoint y: 193, endPoint x: 25, endPoint y: 173, distance: 20.2
click at [25, 173] on div "Botify Assist V2" at bounding box center [44, 176] width 81 height 24
click at [72, 232] on div "DataExports" at bounding box center [77, 233] width 53 height 14
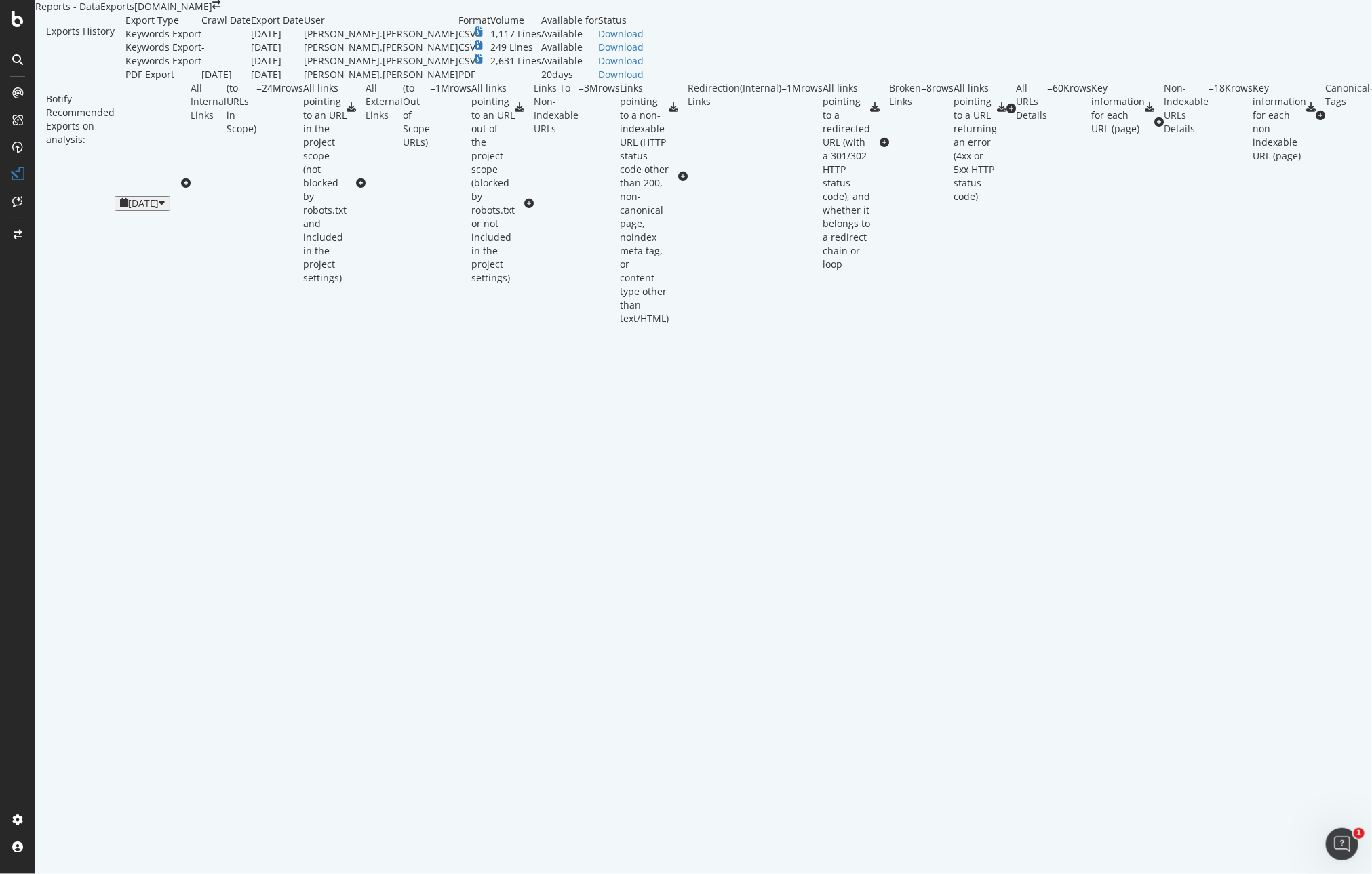
drag, startPoint x: 727, startPoint y: 285, endPoint x: 727, endPoint y: 269, distance: 16.0
click at [181, 286] on div "Botify Recommended Exports on analysis: [DATE]" at bounding box center [107, 204] width 146 height 244
click at [644, 40] on div "Download" at bounding box center [620, 34] width 45 height 14
drag, startPoint x: 767, startPoint y: 77, endPoint x: 473, endPoint y: 18, distance: 299.9
click at [126, 76] on div "Exports History" at bounding box center [80, 48] width 90 height 68
